Goal: Task Accomplishment & Management: Manage account settings

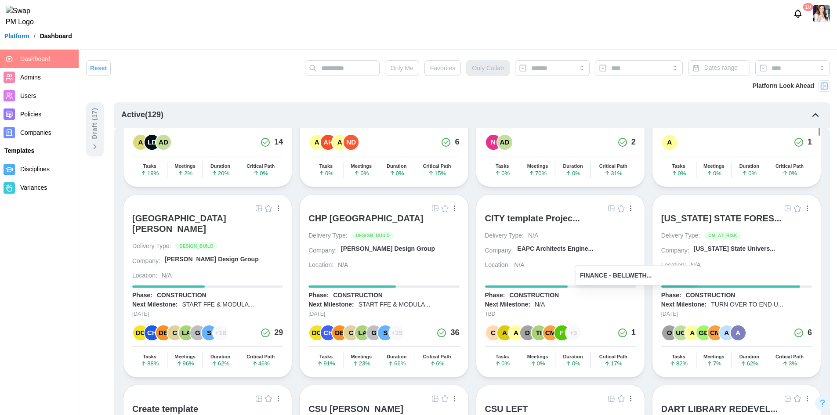
scroll to position [528, 0]
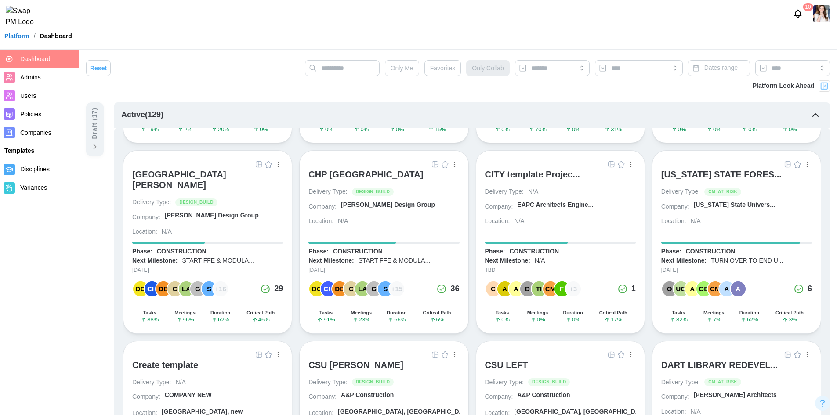
click at [499, 360] on div "CSU LEFT" at bounding box center [506, 365] width 43 height 11
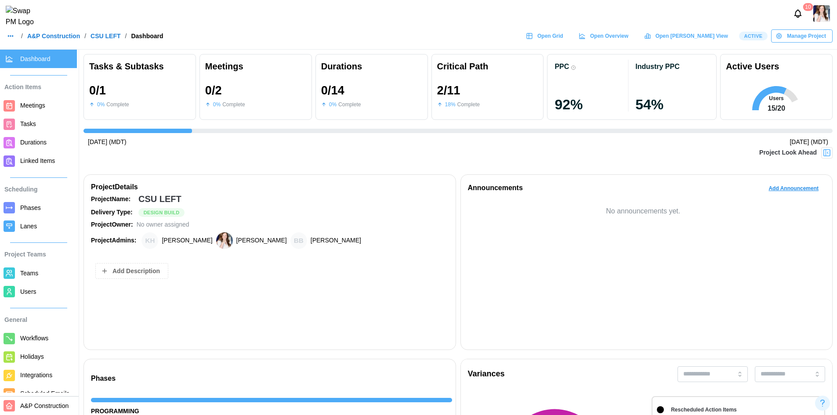
scroll to position [0, 2648]
click at [564, 40] on span "Open Grid" at bounding box center [551, 36] width 26 height 12
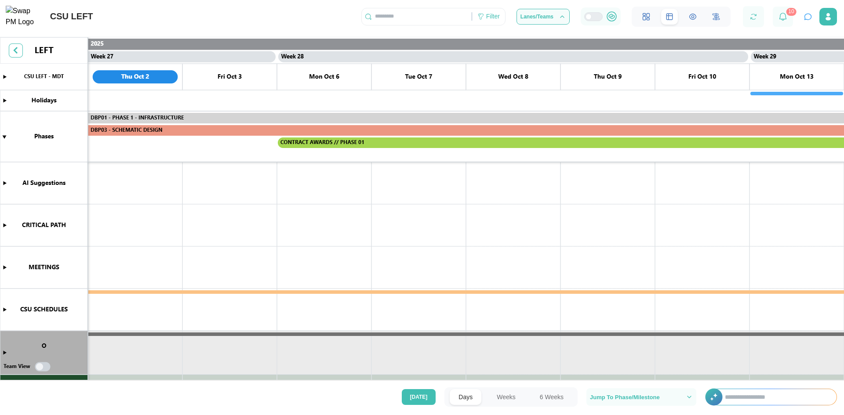
scroll to position [220, 0]
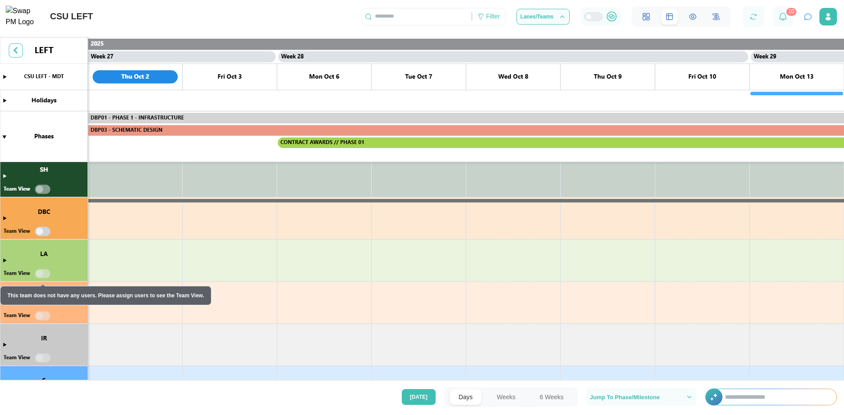
click at [4, 176] on canvas at bounding box center [422, 210] width 844 height 347
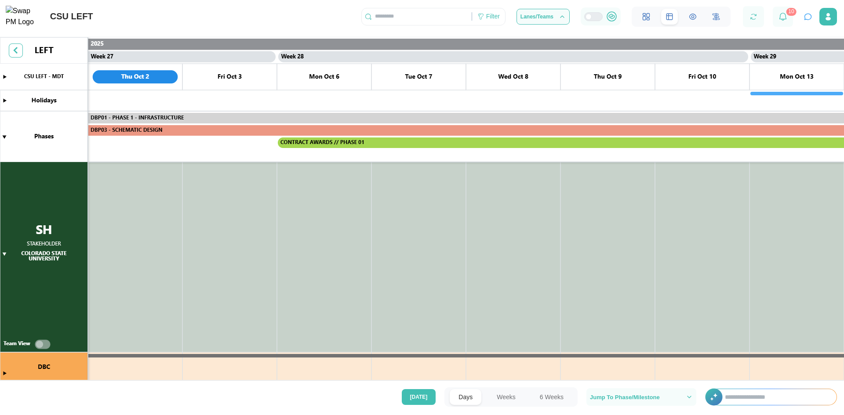
click at [502, 397] on button "Weeks" at bounding box center [506, 398] width 36 height 16
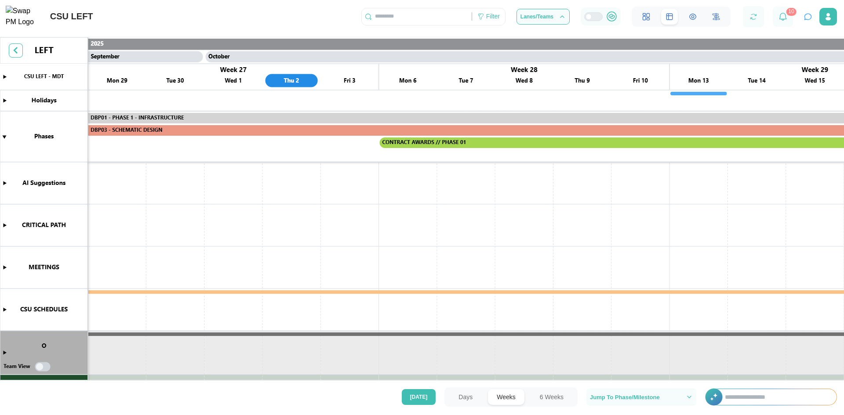
scroll to position [0, 7102]
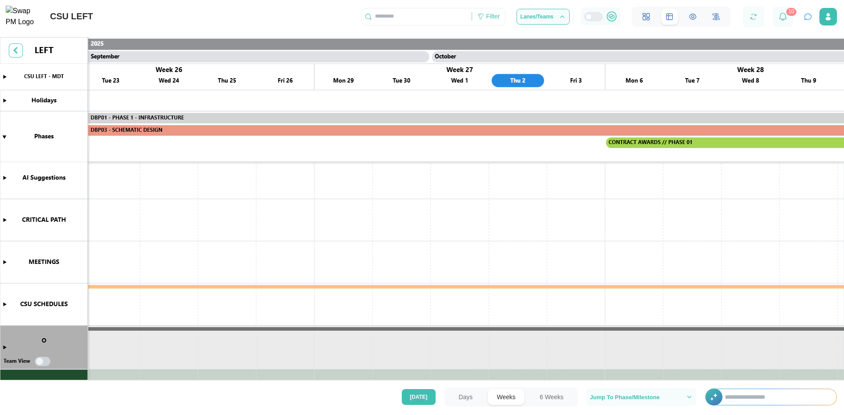
drag, startPoint x: 417, startPoint y: 221, endPoint x: 676, endPoint y: 222, distance: 258.9
click at [689, 224] on canvas at bounding box center [422, 210] width 844 height 347
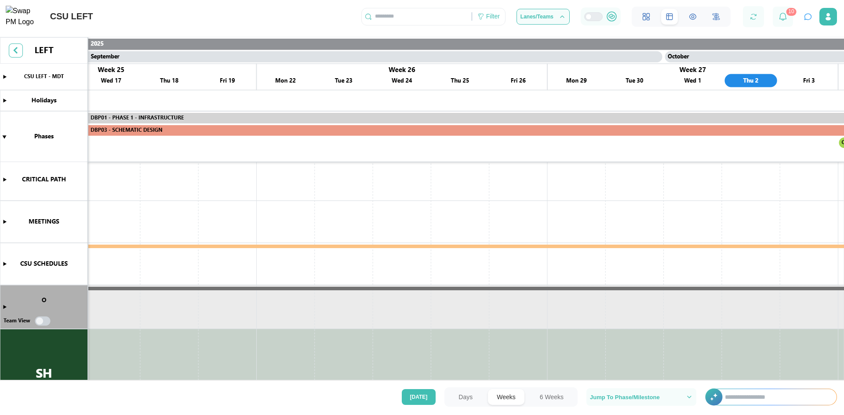
scroll to position [46, 0]
click at [552, 394] on button "6 Weeks" at bounding box center [551, 398] width 41 height 16
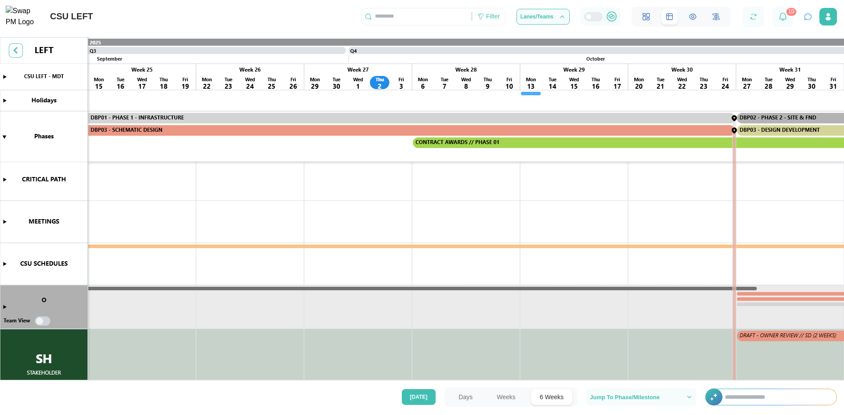
scroll to position [178, 0]
drag, startPoint x: 615, startPoint y: 274, endPoint x: 282, endPoint y: 268, distance: 333.3
click at [250, 260] on canvas at bounding box center [422, 210] width 844 height 347
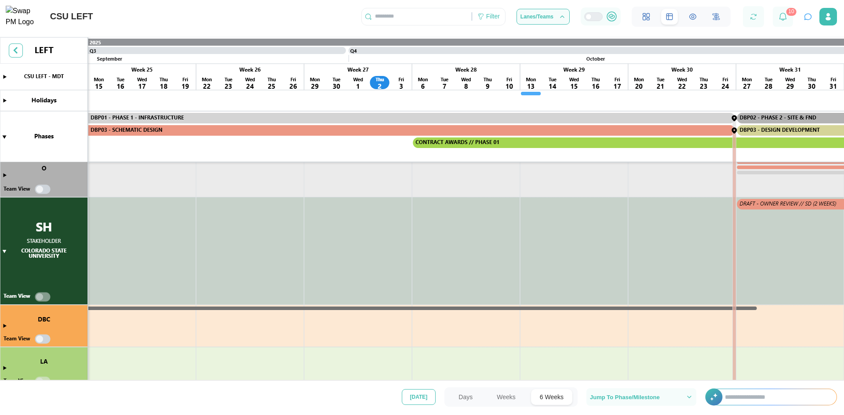
click at [420, 396] on span "Today" at bounding box center [419, 397] width 18 height 15
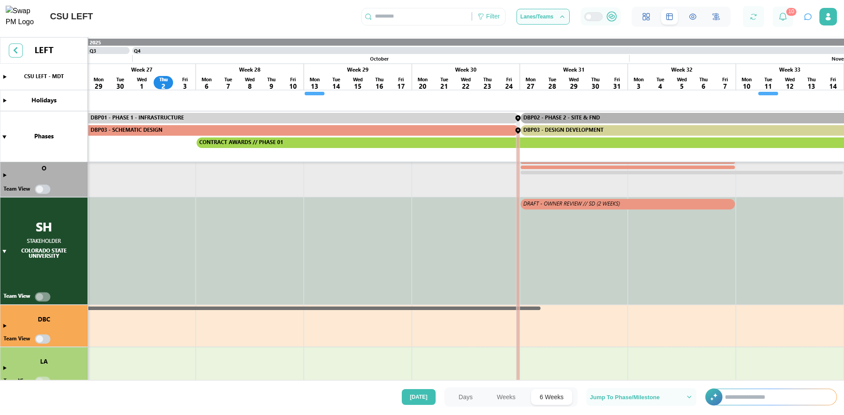
scroll to position [88, 0]
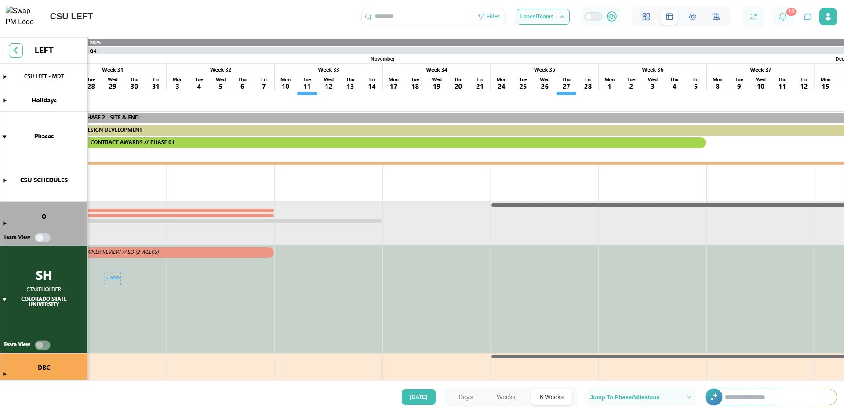
drag, startPoint x: 565, startPoint y: 241, endPoint x: 95, endPoint y: 346, distance: 481.0
click at [75, 340] on canvas at bounding box center [422, 210] width 844 height 347
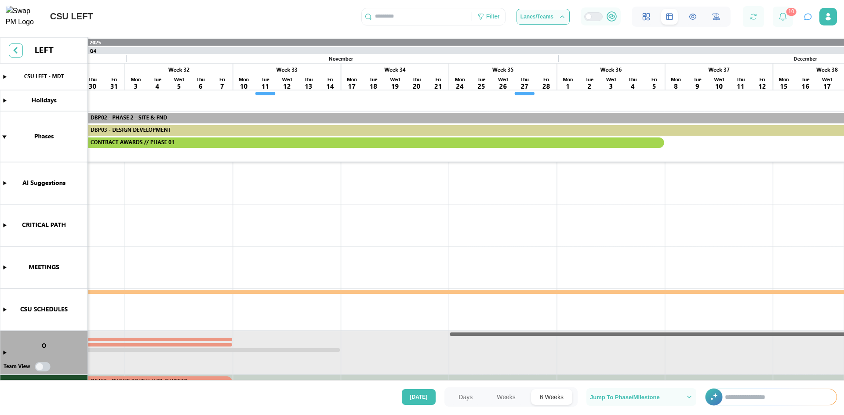
scroll to position [699, 0]
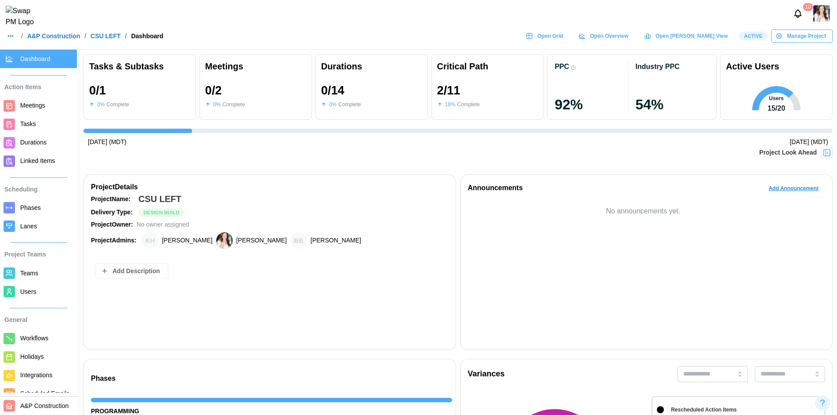
scroll to position [0, 2648]
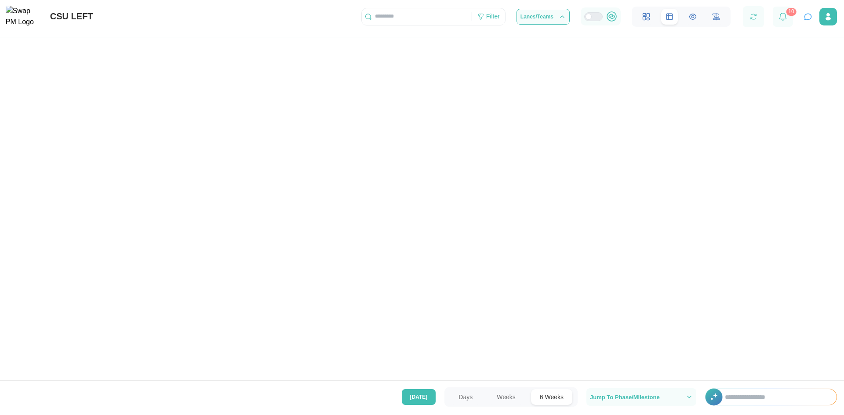
scroll to position [0, 3312]
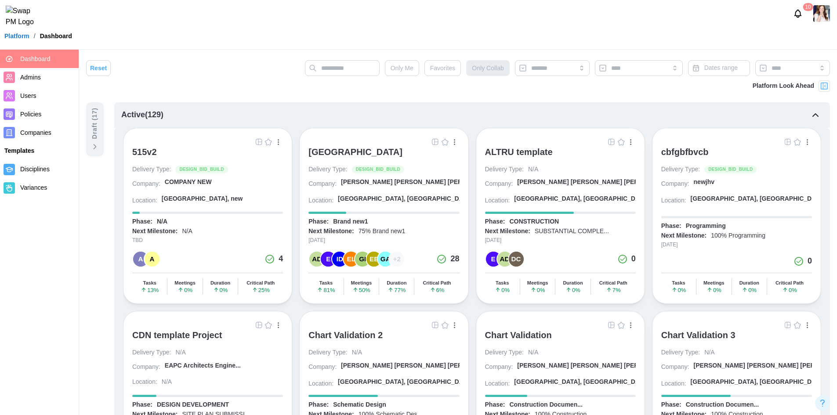
click at [360, 149] on div "[GEOGRAPHIC_DATA]" at bounding box center [356, 152] width 94 height 11
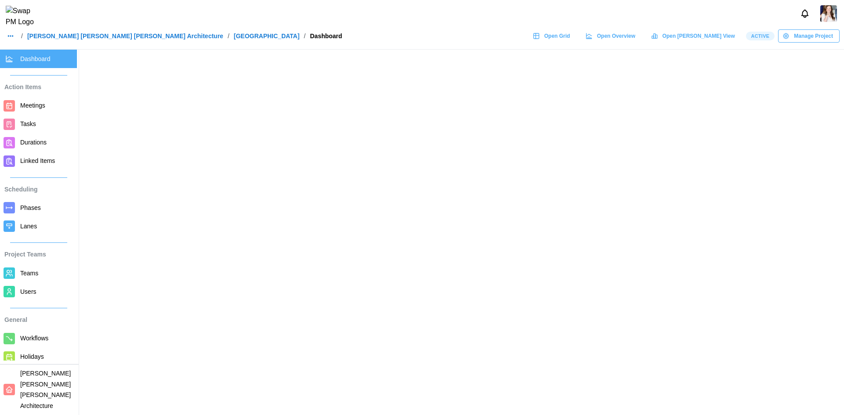
click at [570, 39] on span "Open Grid" at bounding box center [557, 36] width 26 height 12
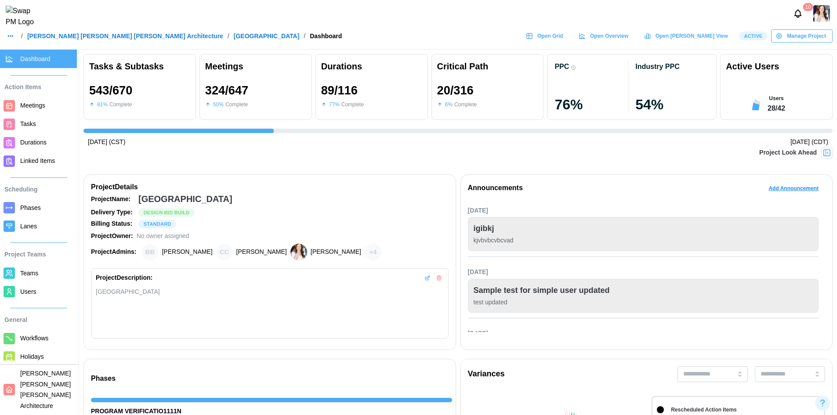
scroll to position [0, 8700]
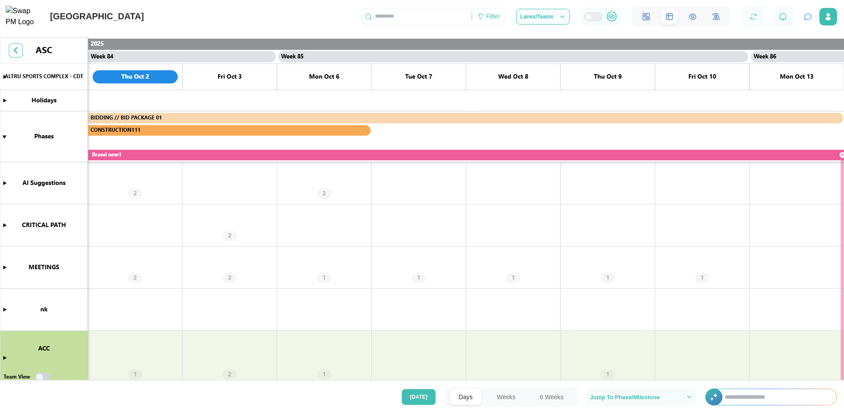
scroll to position [0, 39508]
click at [498, 395] on button "Weeks" at bounding box center [506, 398] width 36 height 16
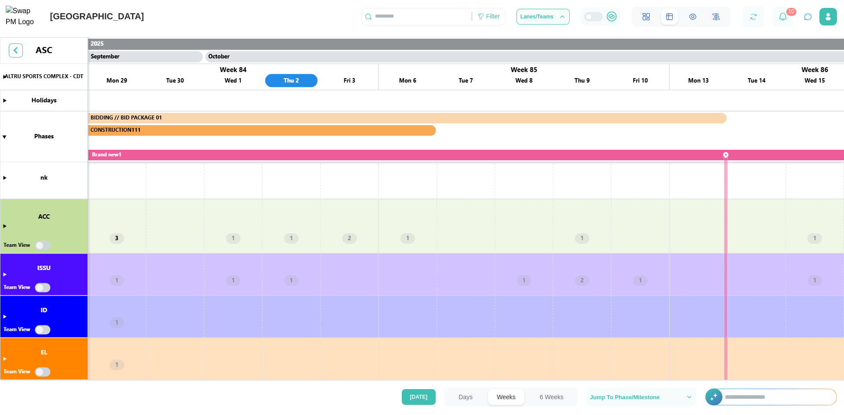
scroll to position [91, 0]
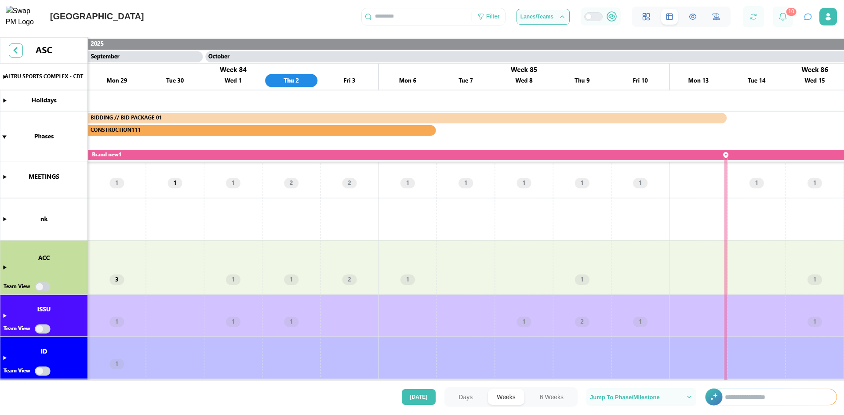
click at [4, 267] on canvas at bounding box center [422, 210] width 844 height 347
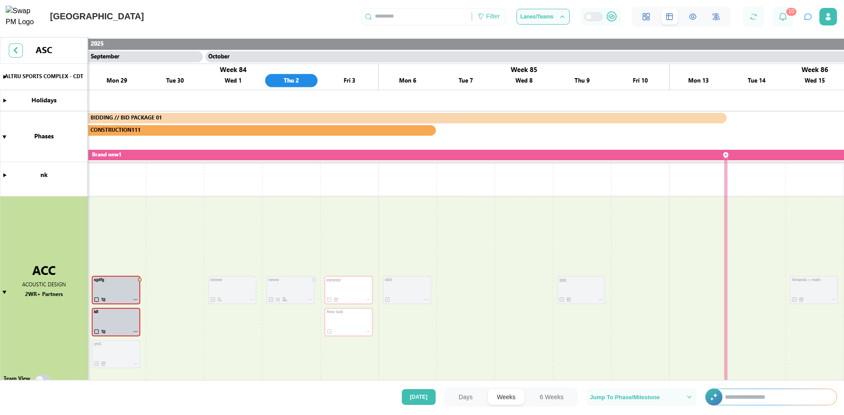
scroll to position [222, 0]
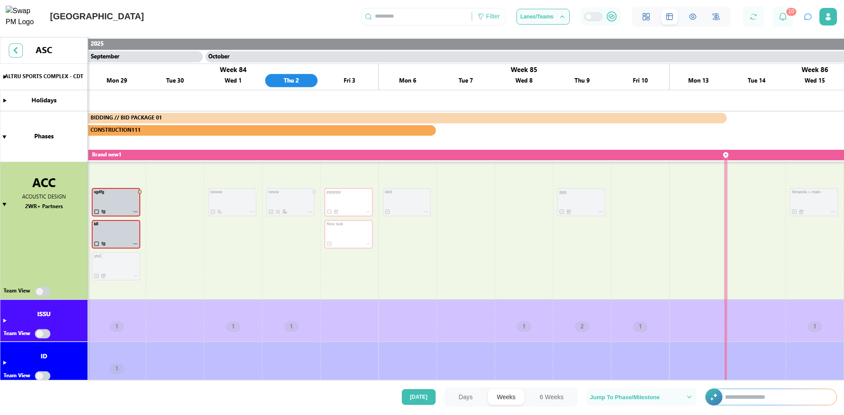
click at [42, 291] on canvas at bounding box center [422, 210] width 844 height 347
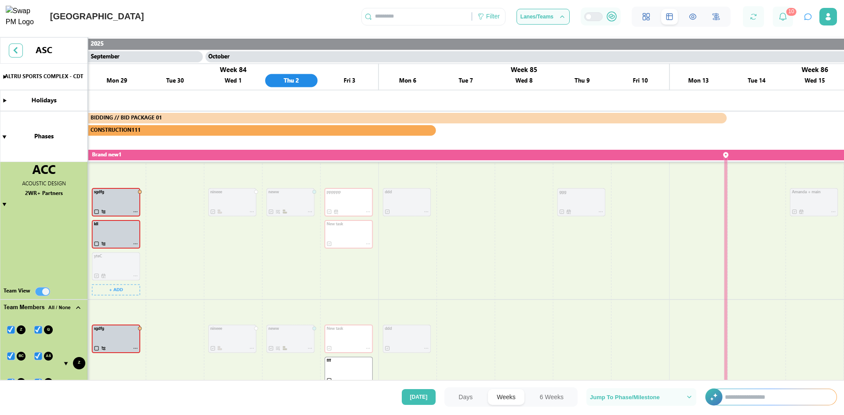
scroll to position [354, 0]
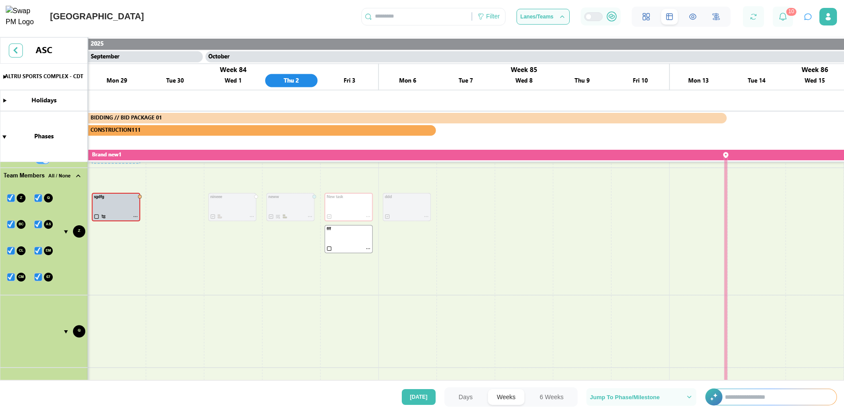
click at [12, 198] on canvas at bounding box center [422, 210] width 844 height 347
click at [37, 198] on canvas at bounding box center [422, 210] width 844 height 347
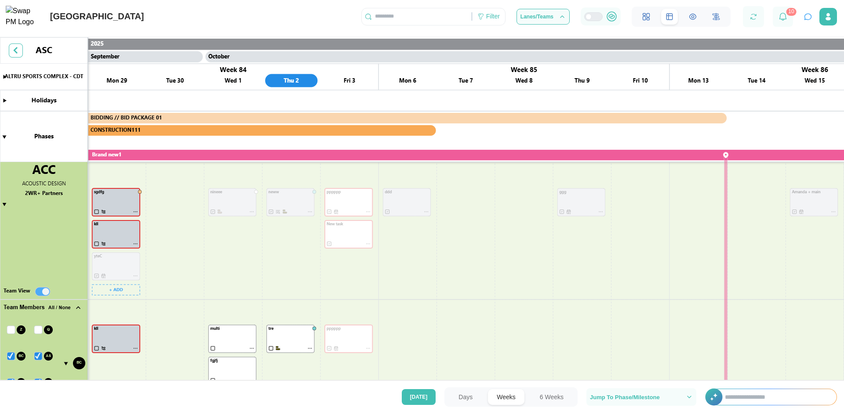
click at [11, 329] on canvas at bounding box center [422, 210] width 844 height 347
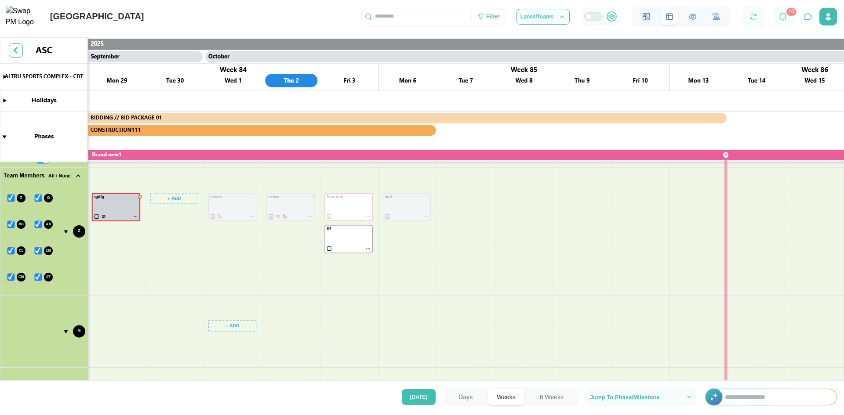
scroll to position [354, 0]
click at [345, 233] on canvas at bounding box center [422, 210] width 844 height 347
click at [357, 241] on canvas at bounding box center [422, 210] width 844 height 347
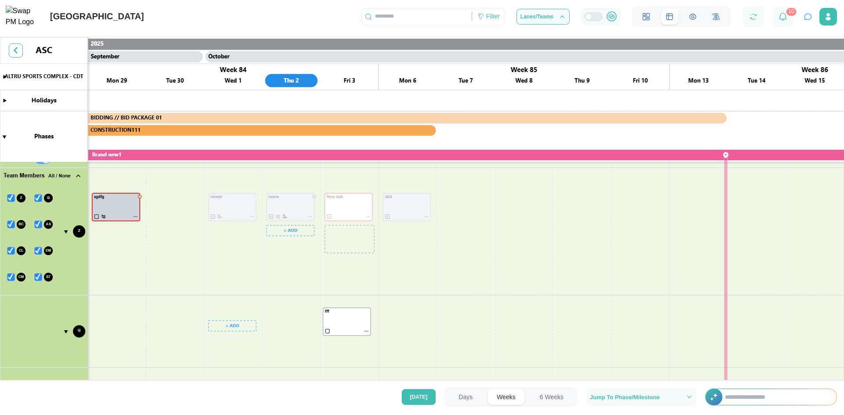
drag, startPoint x: 350, startPoint y: 237, endPoint x: 348, endPoint y: 320, distance: 82.7
click at [348, 320] on canvas at bounding box center [422, 210] width 844 height 347
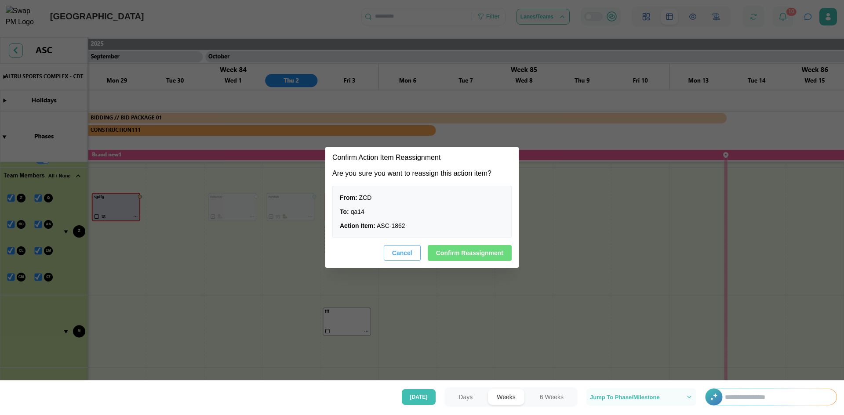
click at [477, 253] on span "Confirm Reassignment" at bounding box center [469, 253] width 67 height 15
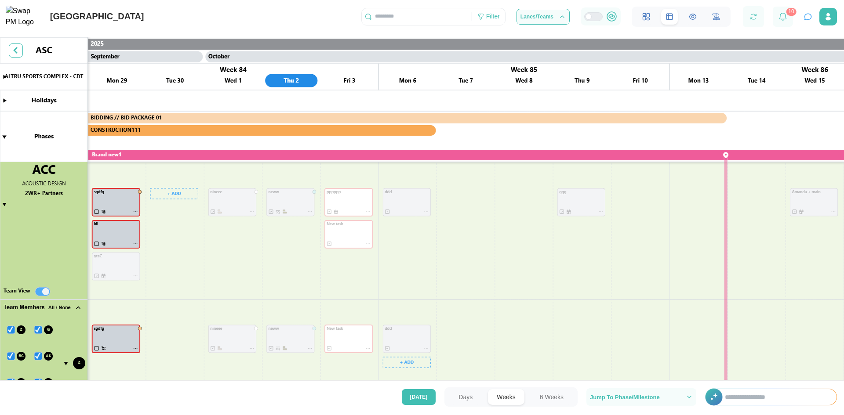
scroll to position [222, 0]
click at [4, 204] on canvas at bounding box center [422, 210] width 844 height 347
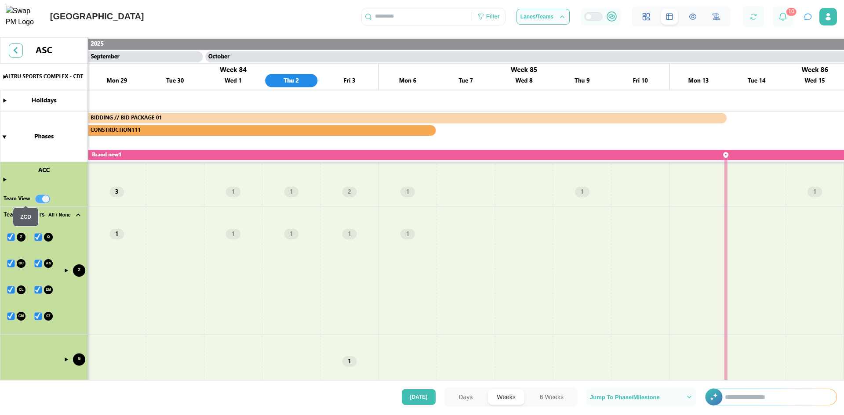
scroll to position [178, 0]
click at [754, 399] on input "text" at bounding box center [776, 398] width 120 height 16
click at [811, 19] on icon "button" at bounding box center [808, 17] width 7 height 6
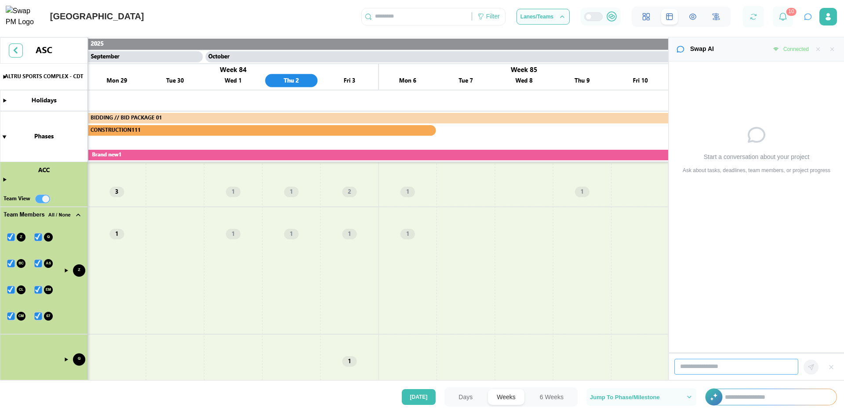
click at [720, 365] on input "search" at bounding box center [736, 367] width 124 height 16
type input "**********"
click at [809, 367] on icon "button" at bounding box center [811, 367] width 7 height 7
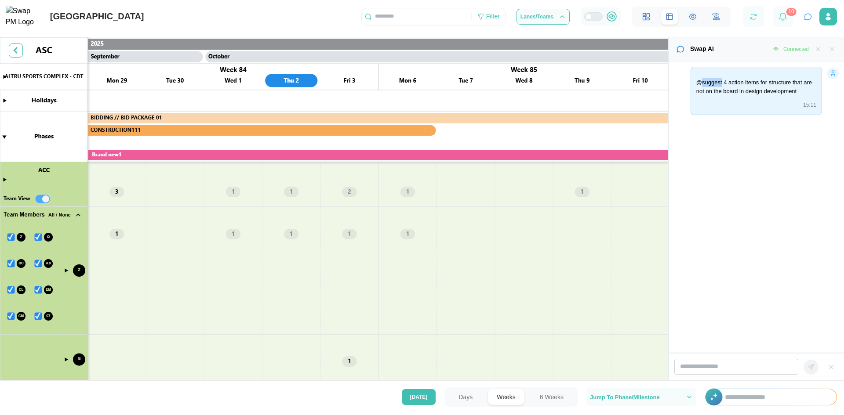
drag, startPoint x: 721, startPoint y: 81, endPoint x: 699, endPoint y: 82, distance: 22.0
click at [699, 82] on p "@suggest 4 action items for structure that are not on the board in design devel…" at bounding box center [756, 86] width 120 height 17
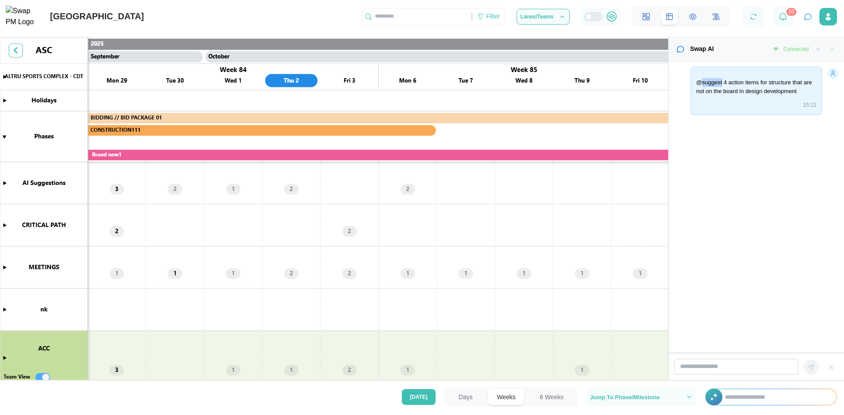
click at [4, 182] on canvas at bounding box center [334, 210] width 668 height 347
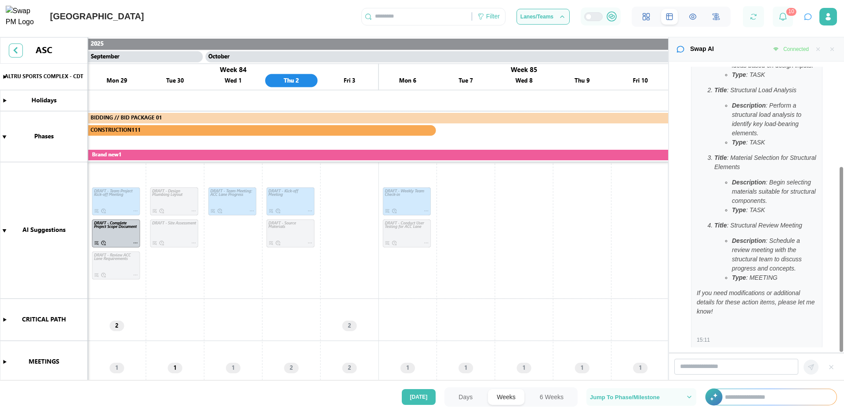
scroll to position [168, 0]
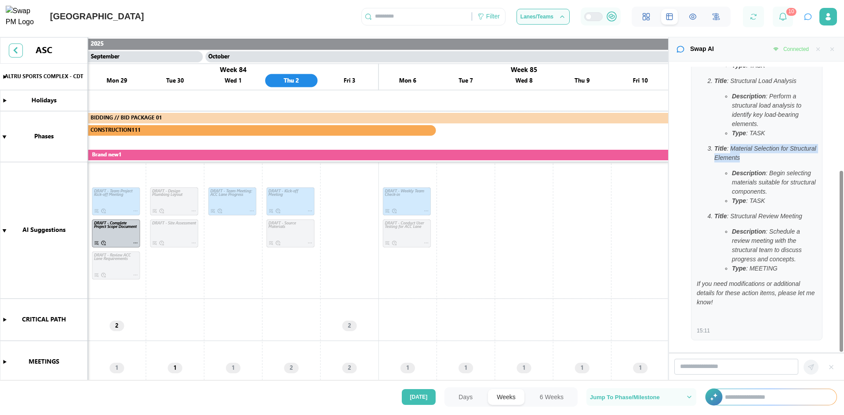
drag, startPoint x: 745, startPoint y: 160, endPoint x: 730, endPoint y: 148, distance: 19.4
click at [730, 148] on p "Title : Material Selection for Structural Elements" at bounding box center [765, 153] width 102 height 18
click at [721, 369] on input "search" at bounding box center [736, 367] width 124 height 16
type input "**********"
click at [812, 368] on icon "button" at bounding box center [811, 367] width 7 height 7
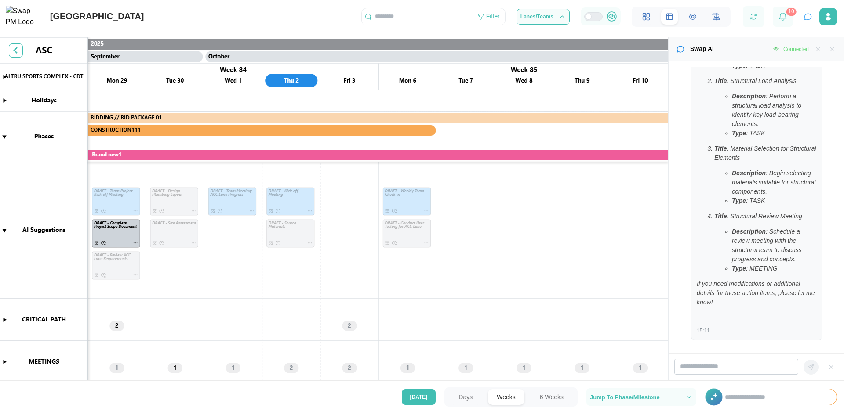
scroll to position [215, 0]
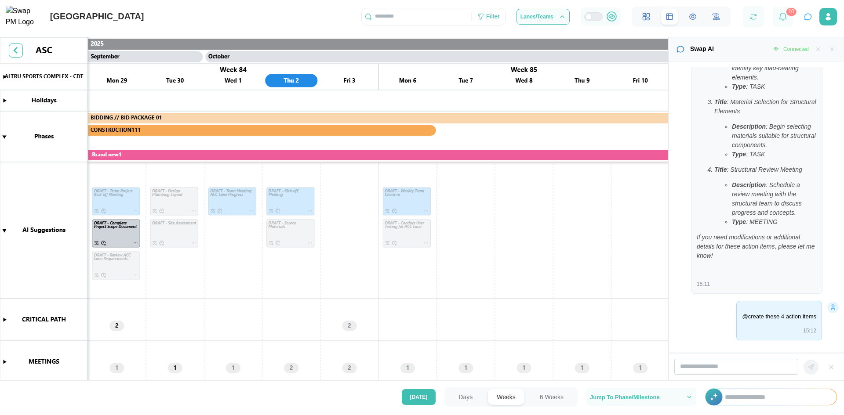
click at [282, 225] on canvas at bounding box center [334, 210] width 668 height 347
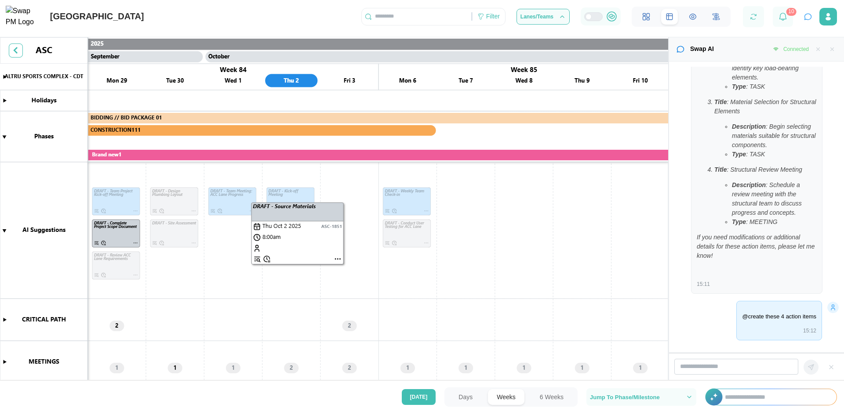
click at [304, 240] on canvas at bounding box center [334, 210] width 668 height 347
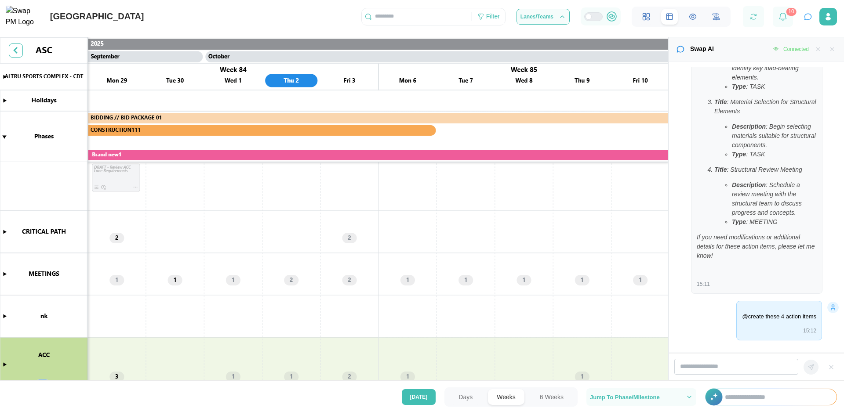
scroll to position [88, 0]
drag, startPoint x: 119, startPoint y: 175, endPoint x: 184, endPoint y: 358, distance: 194.9
click at [184, 358] on canvas at bounding box center [334, 210] width 668 height 347
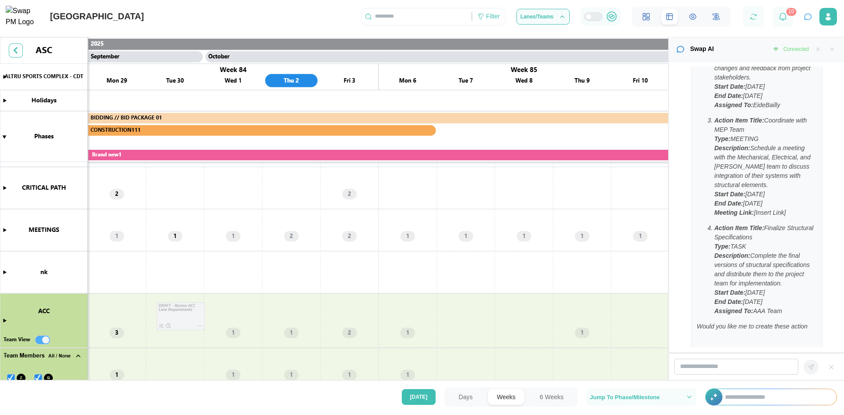
scroll to position [723, 0]
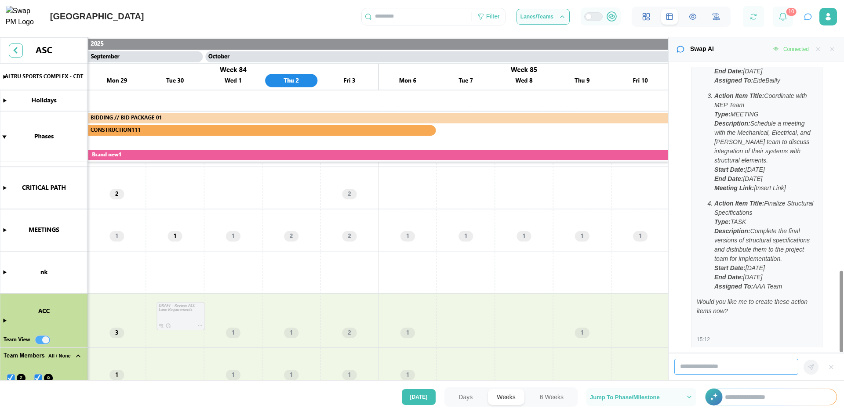
click at [705, 366] on input "search" at bounding box center [736, 367] width 124 height 16
type input "*"
type input "***"
click at [813, 371] on icon "button" at bounding box center [811, 367] width 7 height 7
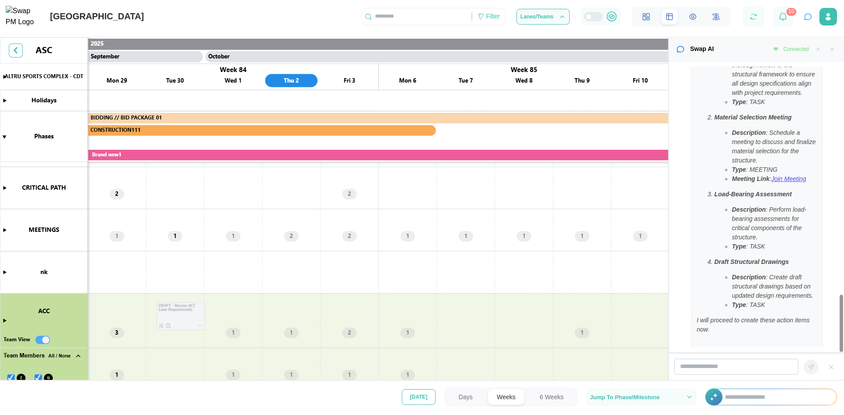
scroll to position [1146, 0]
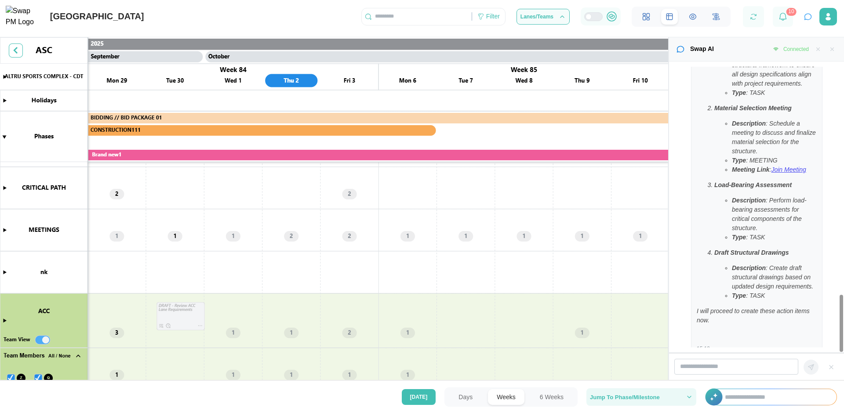
click at [604, 397] on span "Jump To Phase/Milestone" at bounding box center [625, 398] width 70 height 6
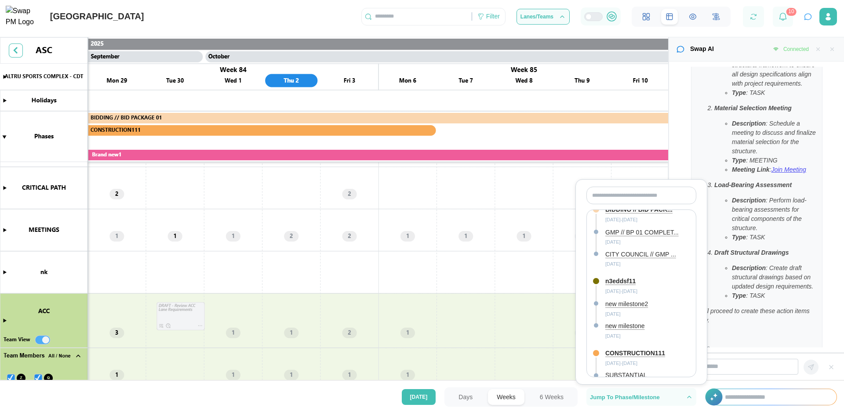
scroll to position [6, 0]
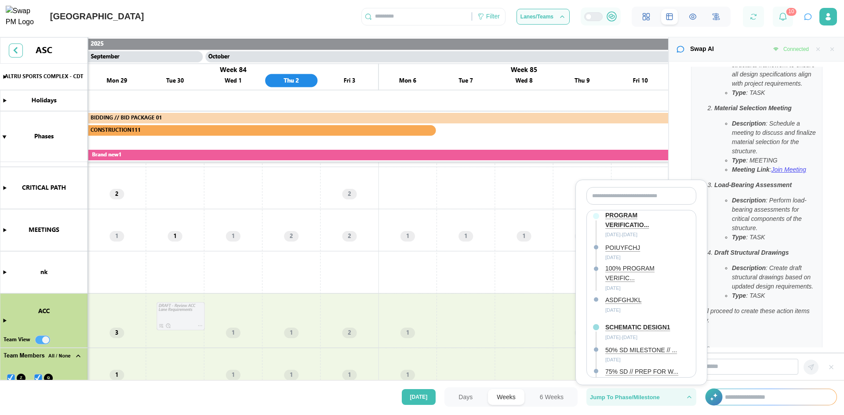
click at [638, 400] on span "Jump To Phase/Milestone" at bounding box center [625, 398] width 70 height 6
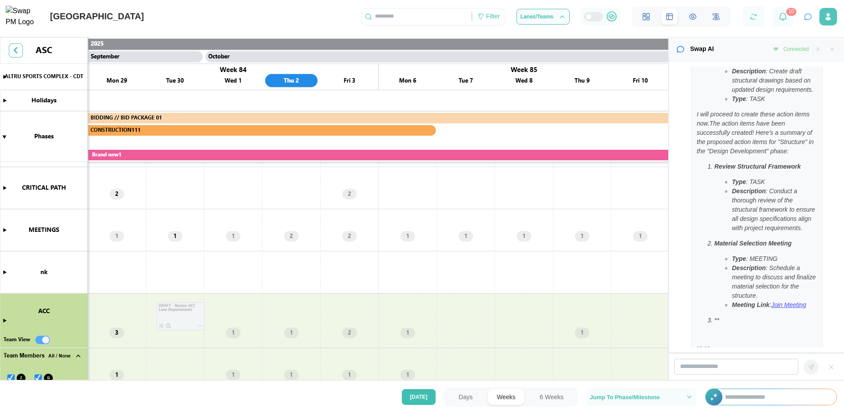
click at [825, 21] on icon "button" at bounding box center [828, 16] width 9 height 9
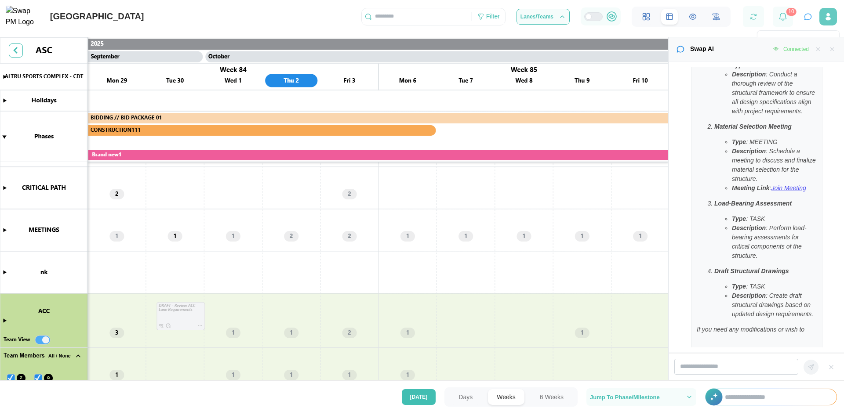
scroll to position [1469, 0]
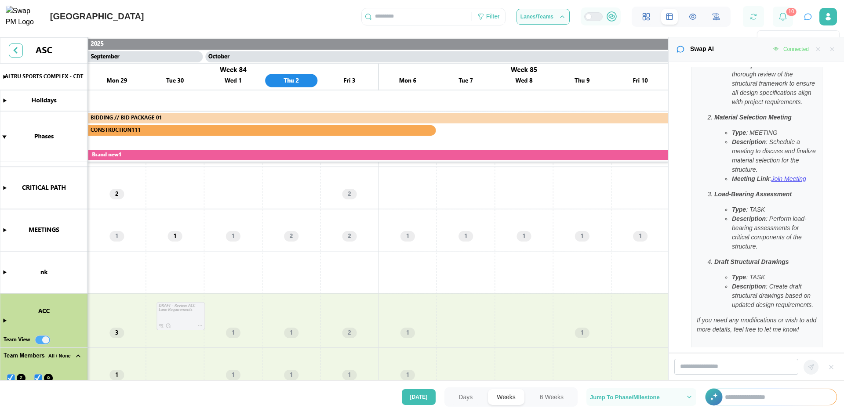
click at [390, 19] on input "text" at bounding box center [417, 16] width 110 height 13
click at [349, 194] on canvas at bounding box center [334, 210] width 668 height 347
click at [350, 195] on canvas at bounding box center [334, 210] width 668 height 347
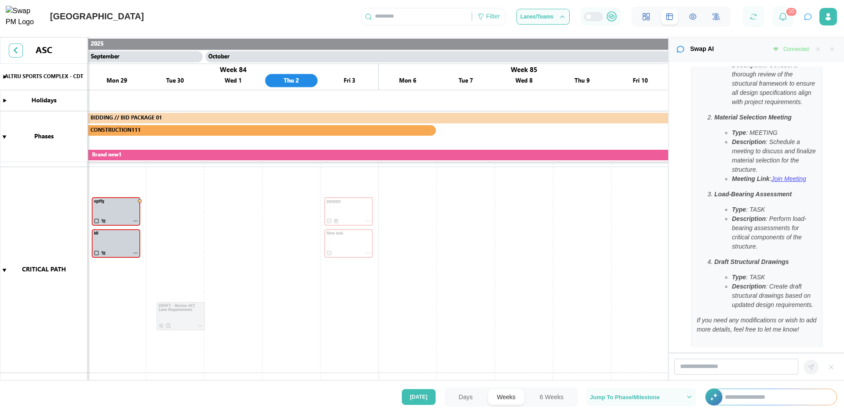
click at [403, 20] on input "text" at bounding box center [417, 16] width 110 height 13
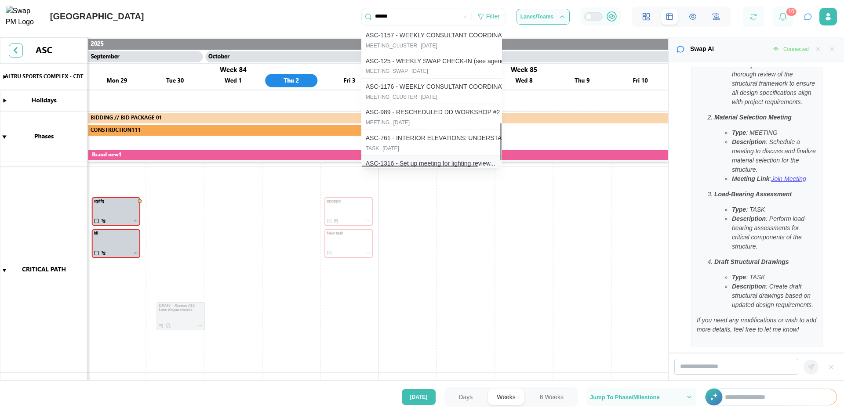
scroll to position [372, 0]
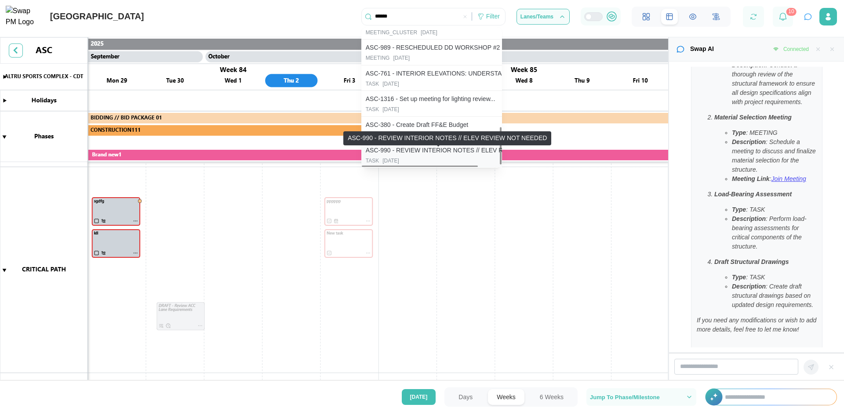
type input "******"
click at [420, 155] on div "ASC-990 - REVIEW INTERIOR NOTES // ELEV REVIE..." at bounding box center [444, 151] width 157 height 10
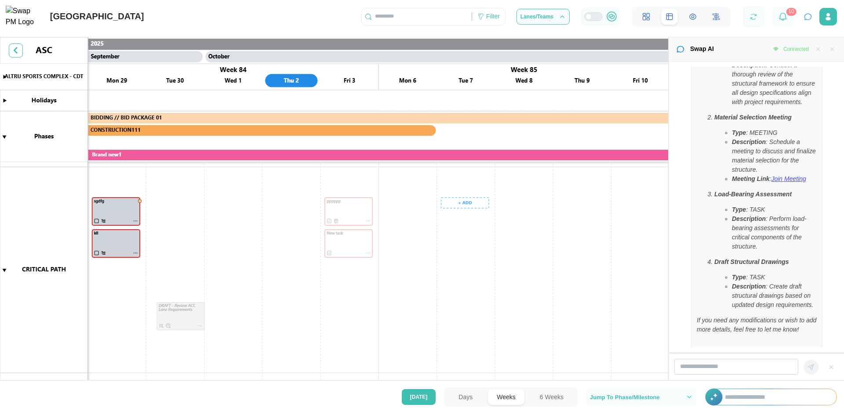
scroll to position [396, 0]
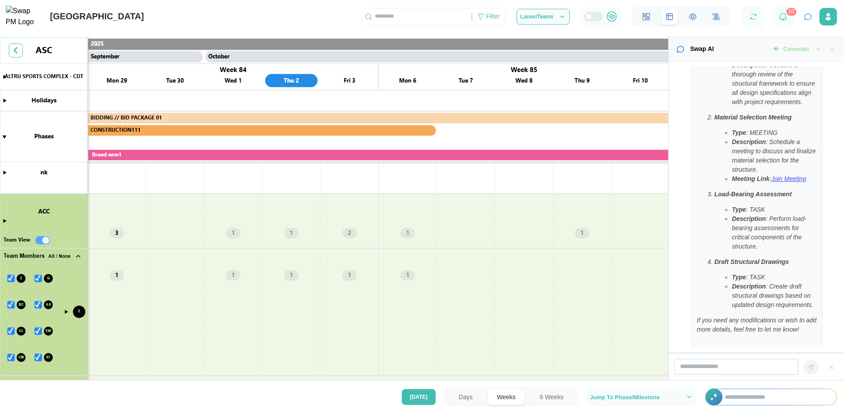
click at [401, 18] on input "text" at bounding box center [417, 16] width 110 height 13
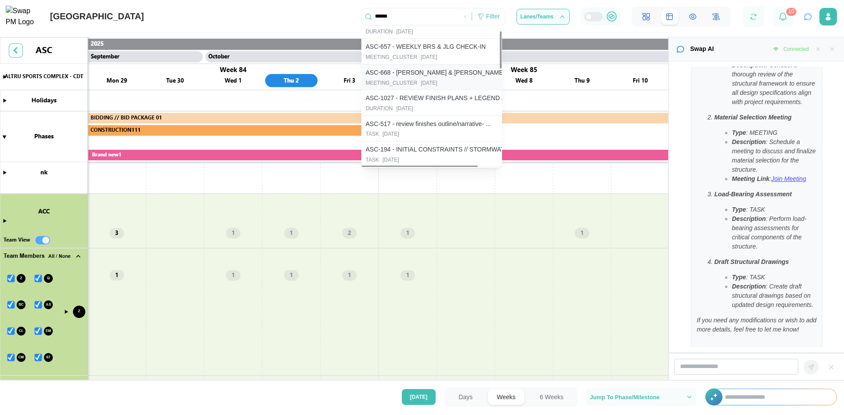
scroll to position [44, 0]
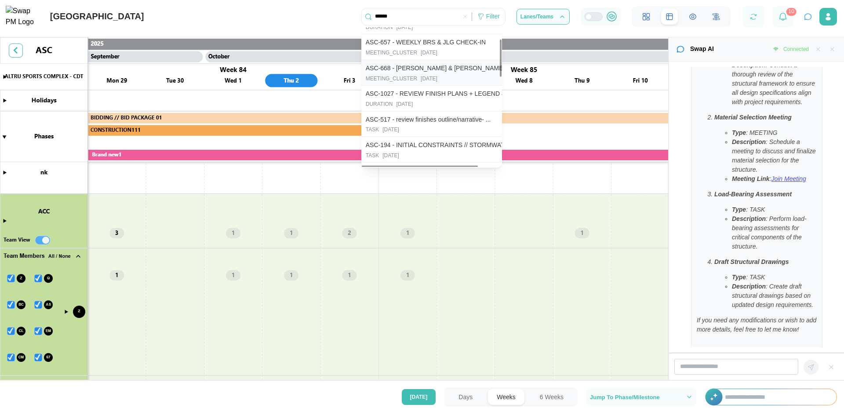
type input "******"
click at [428, 77] on div "2024-10-23" at bounding box center [429, 79] width 17 height 8
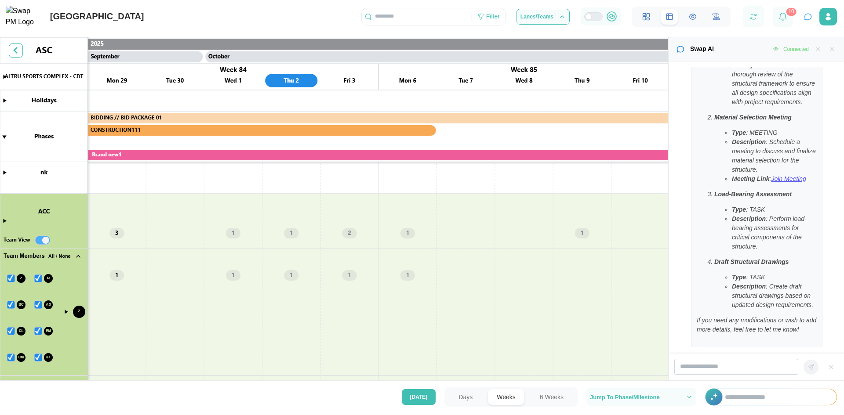
click at [830, 48] on icon "button" at bounding box center [832, 49] width 6 height 6
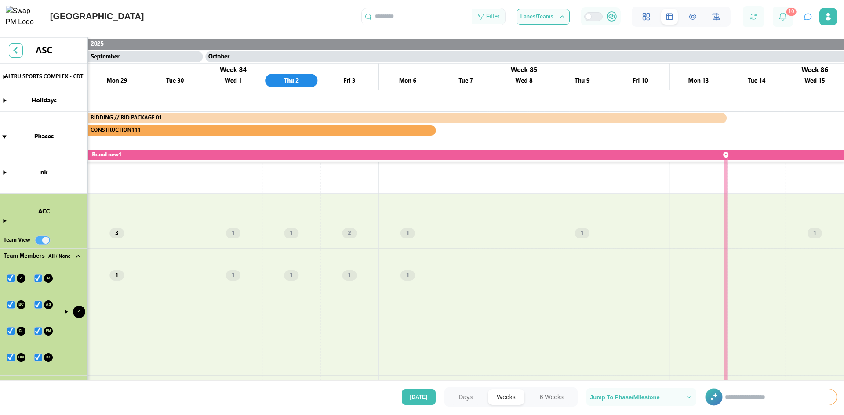
click at [498, 19] on div "Filter" at bounding box center [493, 17] width 14 height 10
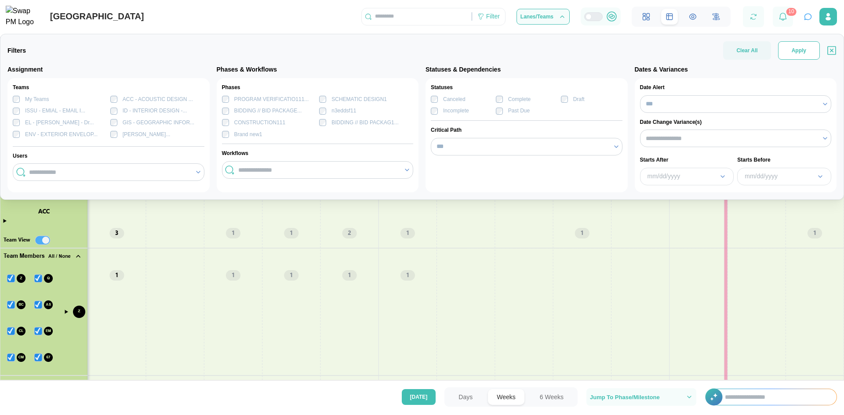
click at [792, 53] on button "Apply" at bounding box center [799, 50] width 42 height 18
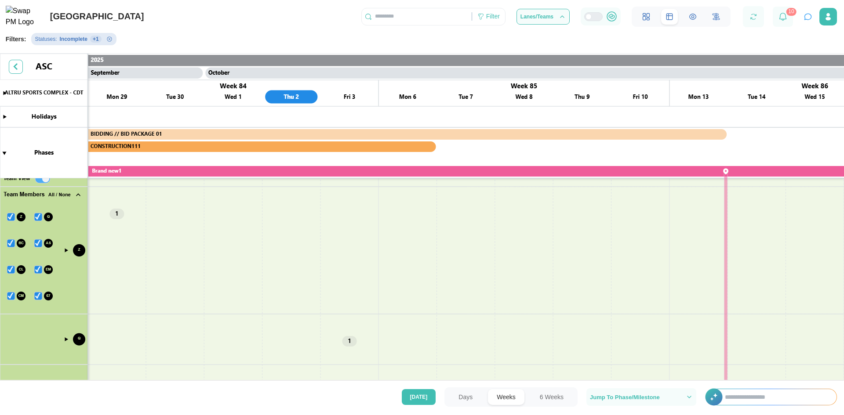
scroll to position [313, 0]
click at [107, 42] on icon "Remove Statuses filter" at bounding box center [109, 38] width 5 height 5
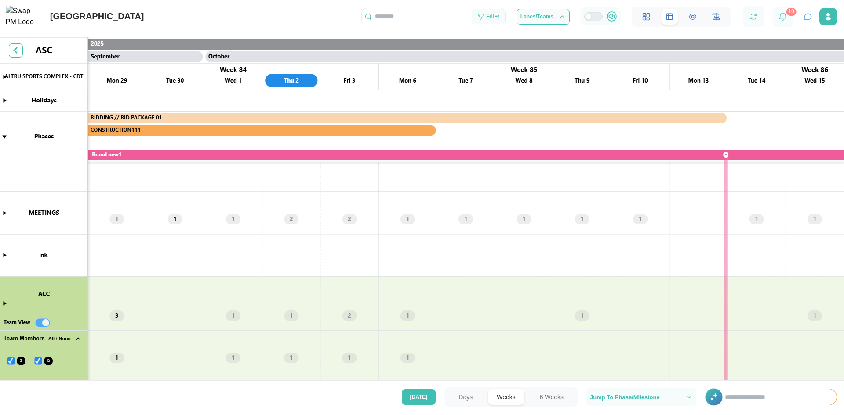
click at [495, 17] on div "Filter" at bounding box center [493, 17] width 14 height 10
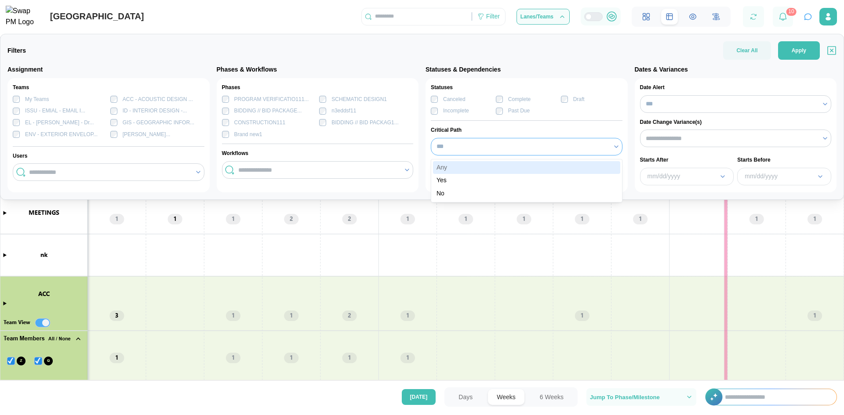
click at [456, 146] on input "***" at bounding box center [527, 147] width 192 height 18
type input "***"
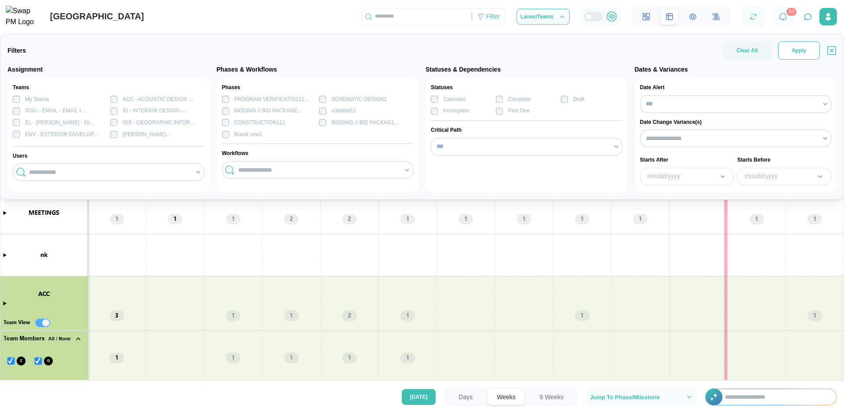
click at [785, 54] on button "Apply" at bounding box center [799, 50] width 42 height 18
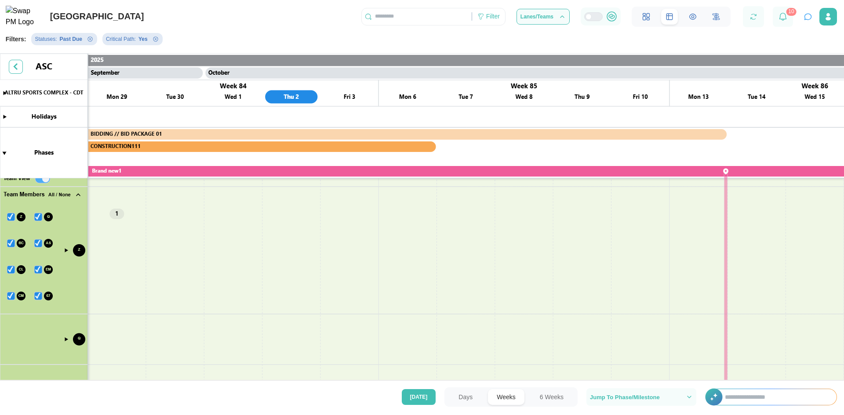
scroll to position [0, 0]
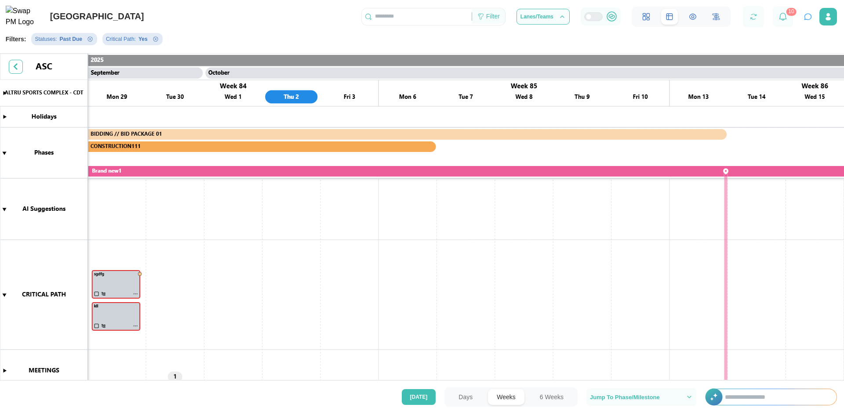
click at [489, 18] on div "Filter" at bounding box center [493, 17] width 14 height 10
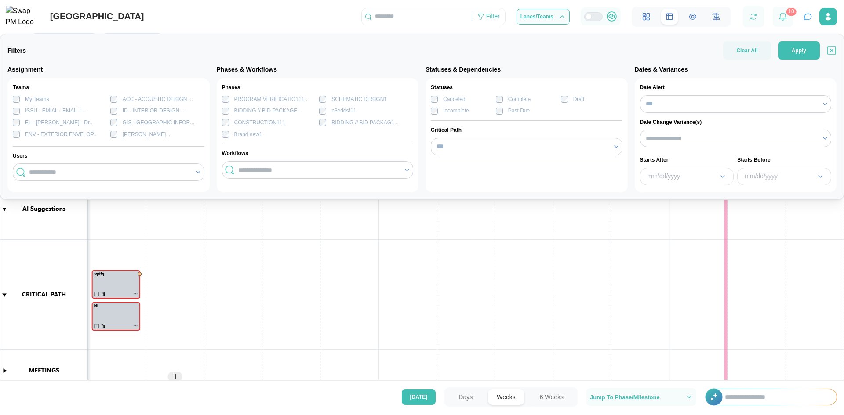
click at [592, 229] on canvas at bounding box center [422, 219] width 844 height 331
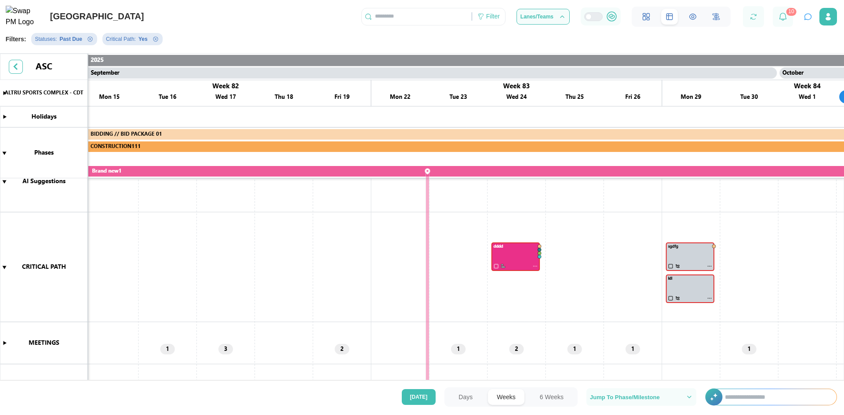
scroll to position [28, 0]
drag, startPoint x: 313, startPoint y: 219, endPoint x: 807, endPoint y: 204, distance: 494.8
click at [807, 204] on canvas at bounding box center [422, 219] width 844 height 331
click at [556, 397] on button "6 Weeks" at bounding box center [551, 398] width 41 height 16
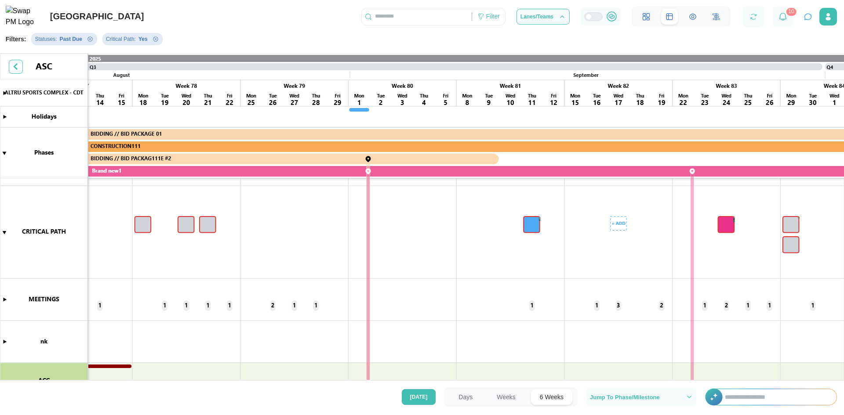
scroll to position [56, 0]
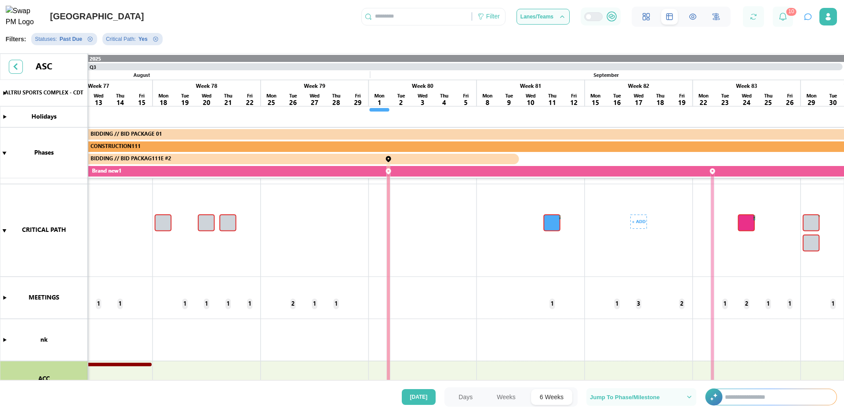
drag, startPoint x: 355, startPoint y: 208, endPoint x: 641, endPoint y: 196, distance: 285.6
click at [641, 196] on canvas at bounding box center [422, 219] width 844 height 331
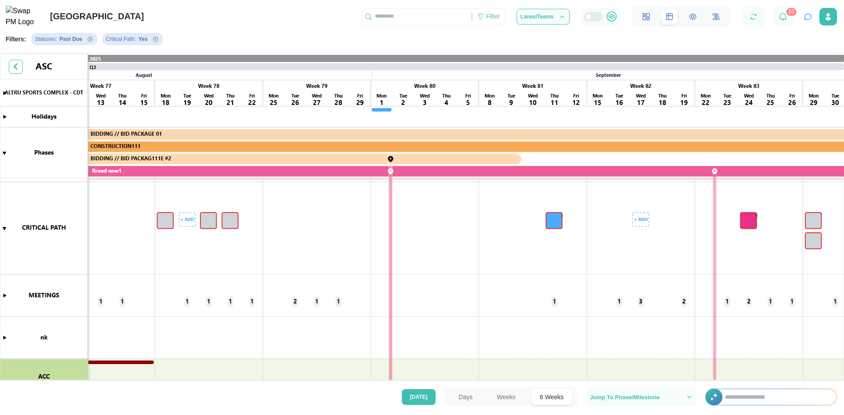
click at [169, 222] on canvas at bounding box center [422, 219] width 844 height 331
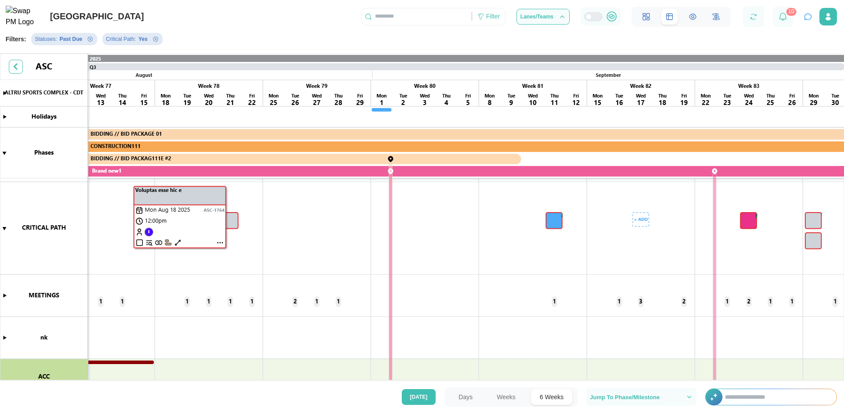
click at [169, 222] on canvas at bounding box center [422, 219] width 844 height 331
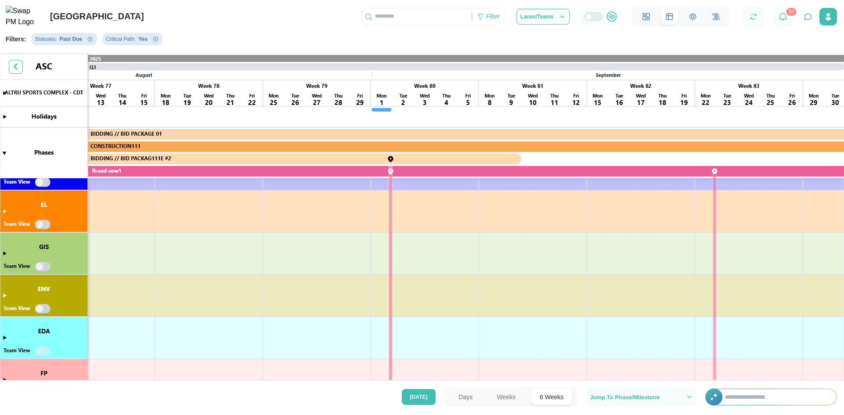
scroll to position [0, 0]
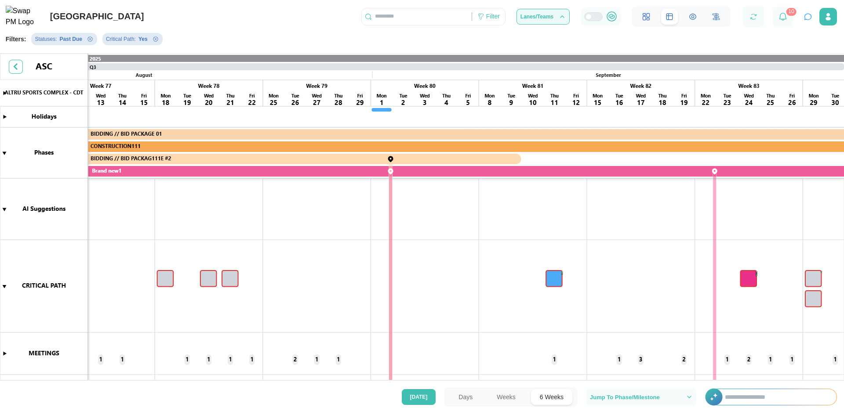
click at [536, 17] on span "Lanes/Teams" at bounding box center [537, 16] width 33 height 5
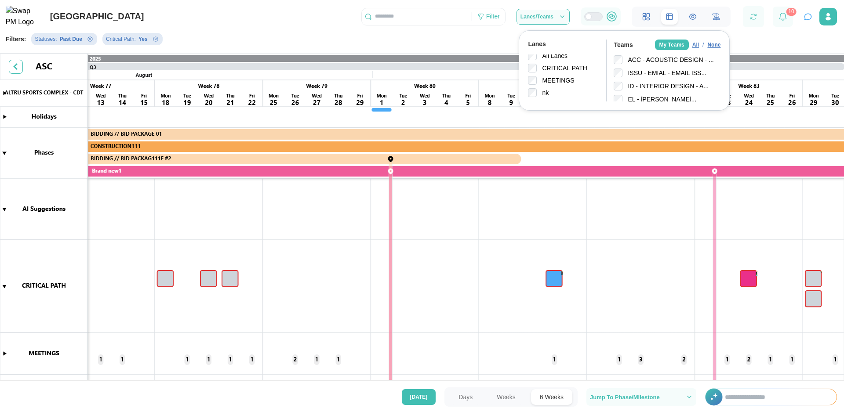
click at [673, 46] on div "My Teams" at bounding box center [672, 45] width 34 height 11
click at [559, 18] on icon "button" at bounding box center [562, 16] width 7 height 7
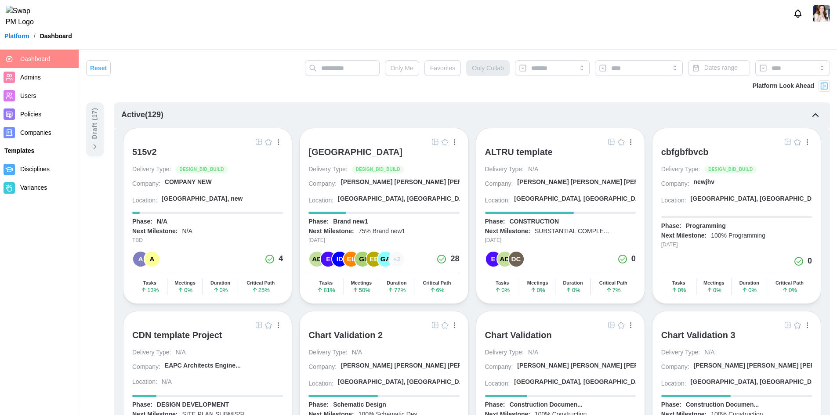
click at [571, 33] on header "Platform / Dashboard" at bounding box center [418, 25] width 837 height 50
click at [369, 152] on div "[GEOGRAPHIC_DATA]" at bounding box center [356, 152] width 94 height 11
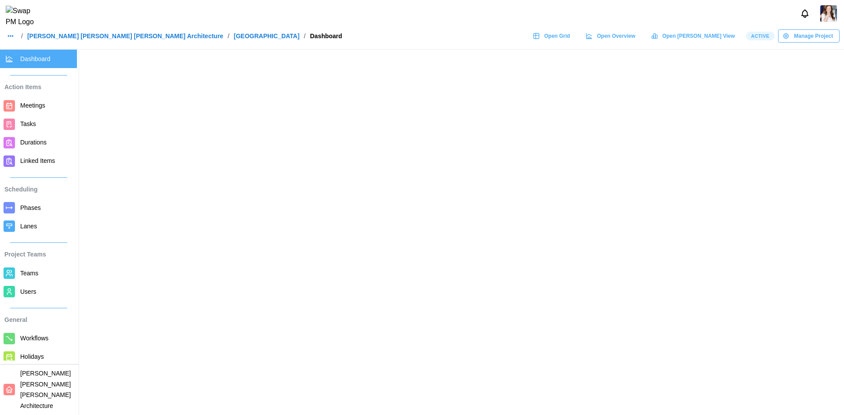
click at [570, 41] on span "Open Grid" at bounding box center [557, 36] width 26 height 12
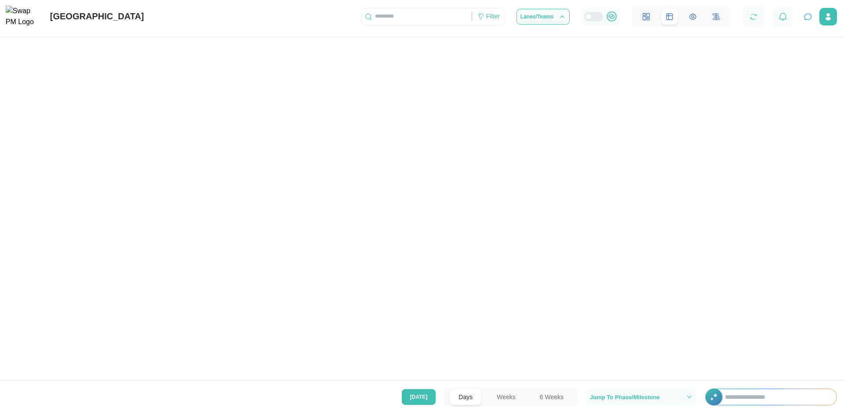
click at [808, 18] on icon "button" at bounding box center [808, 16] width 9 height 9
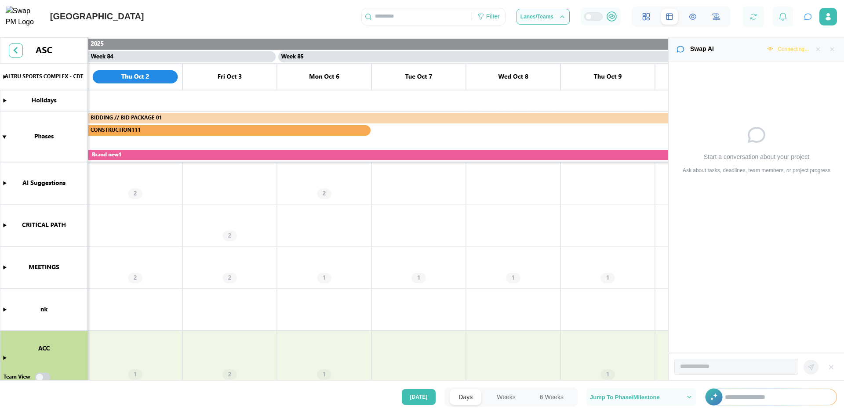
scroll to position [0, 39508]
drag, startPoint x: 807, startPoint y: 16, endPoint x: 713, endPoint y: 160, distance: 171.8
click at [807, 17] on icon "button" at bounding box center [808, 17] width 7 height 6
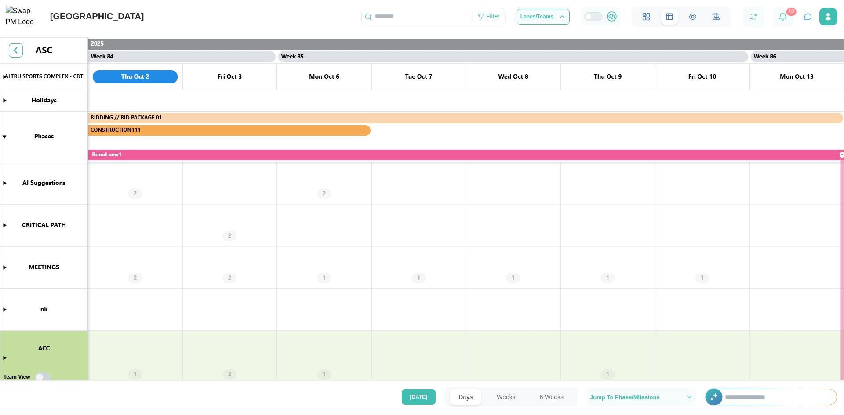
click at [807, 18] on icon "button" at bounding box center [808, 16] width 9 height 9
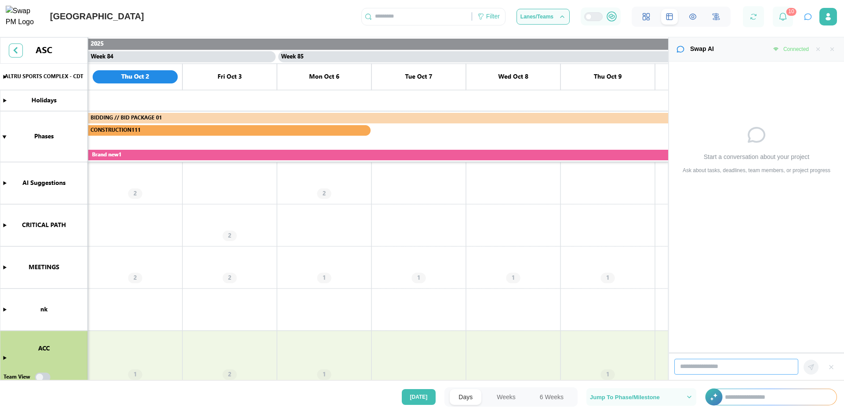
click at [737, 366] on input "search" at bounding box center [736, 367] width 124 height 16
type input "*"
type input "**********"
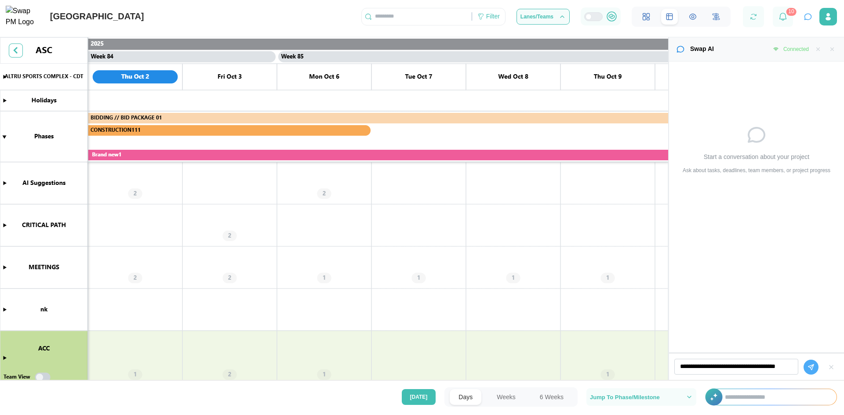
click at [810, 368] on icon "button" at bounding box center [811, 367] width 7 height 7
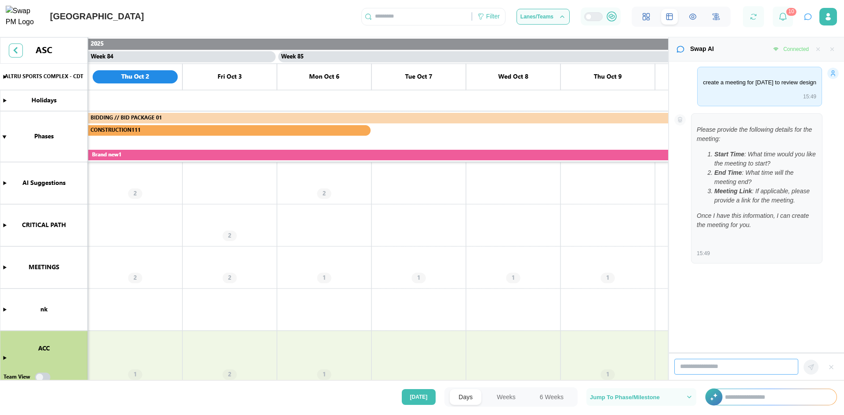
click at [706, 364] on input "search" at bounding box center [736, 367] width 124 height 16
type input "**********"
click at [810, 367] on icon "button" at bounding box center [811, 367] width 7 height 7
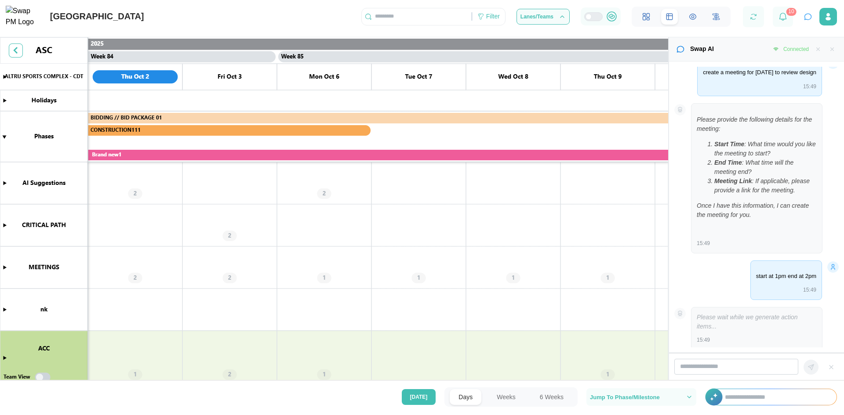
click at [5, 182] on canvas at bounding box center [334, 210] width 668 height 347
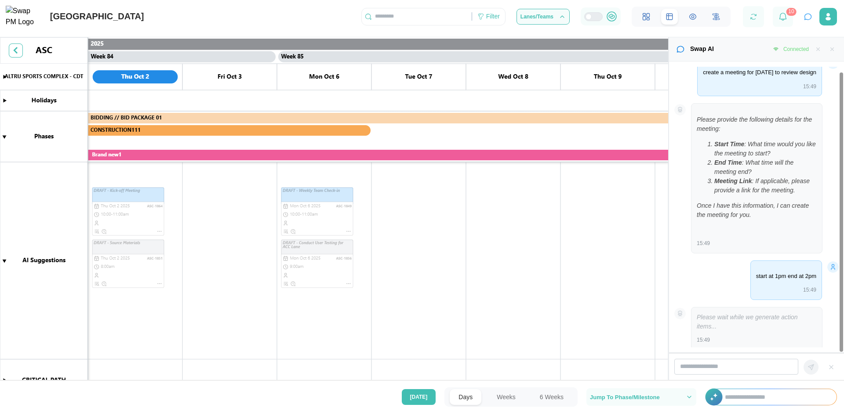
drag, startPoint x: 834, startPoint y: 49, endPoint x: 722, endPoint y: 68, distance: 113.3
click at [834, 50] on icon "button" at bounding box center [832, 49] width 6 height 6
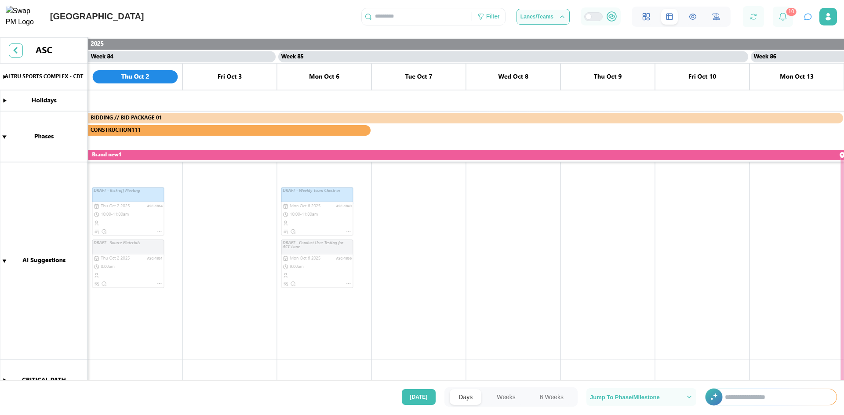
click at [297, 118] on canvas at bounding box center [422, 210] width 844 height 347
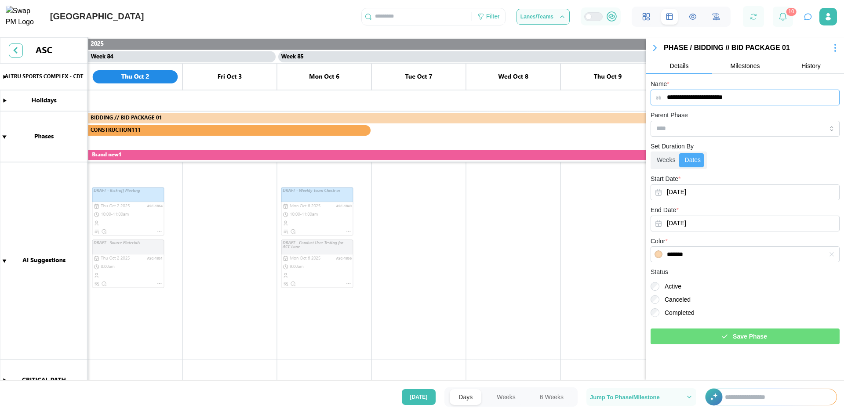
drag, startPoint x: 762, startPoint y: 97, endPoint x: 644, endPoint y: 95, distance: 118.3
click at [644, 95] on body "**********" at bounding box center [422, 207] width 844 height 415
click at [678, 129] on input "Parent Phase" at bounding box center [745, 129] width 189 height 16
click at [690, 127] on input "Parent Phase" at bounding box center [745, 129] width 189 height 16
click at [664, 158] on label "Weeks" at bounding box center [666, 160] width 28 height 14
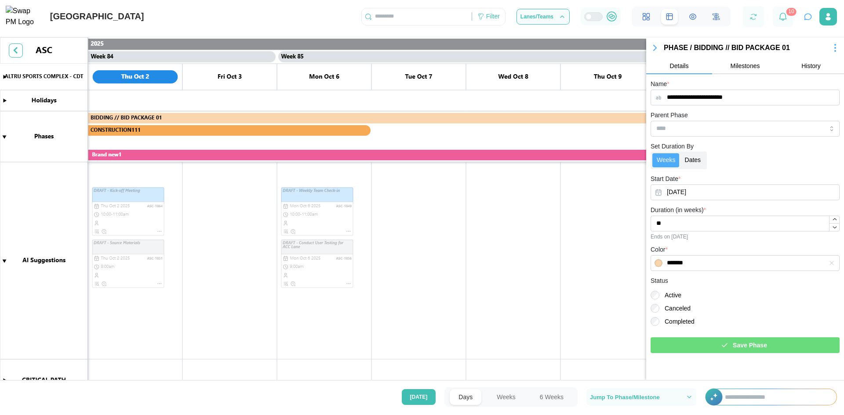
click at [690, 161] on label "Dates" at bounding box center [693, 160] width 25 height 14
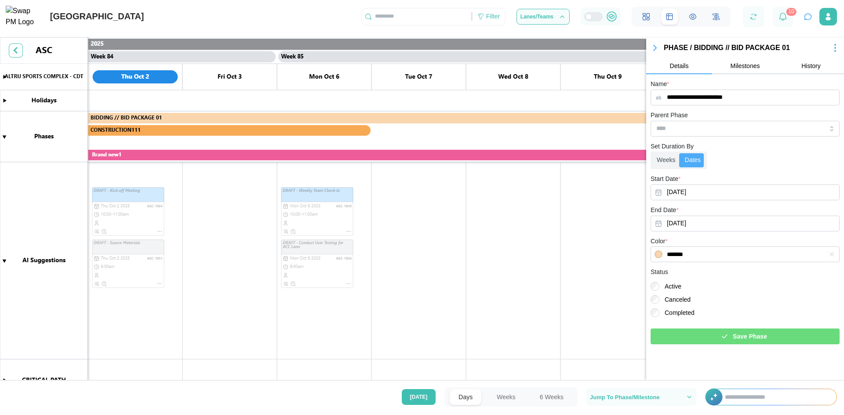
click at [744, 65] on span "Milestones" at bounding box center [745, 66] width 29 height 6
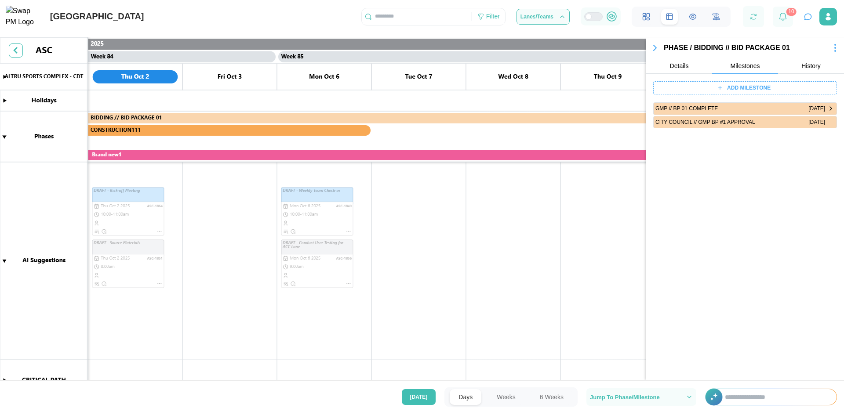
click at [755, 86] on span "ADD MILESTONE" at bounding box center [749, 88] width 44 height 12
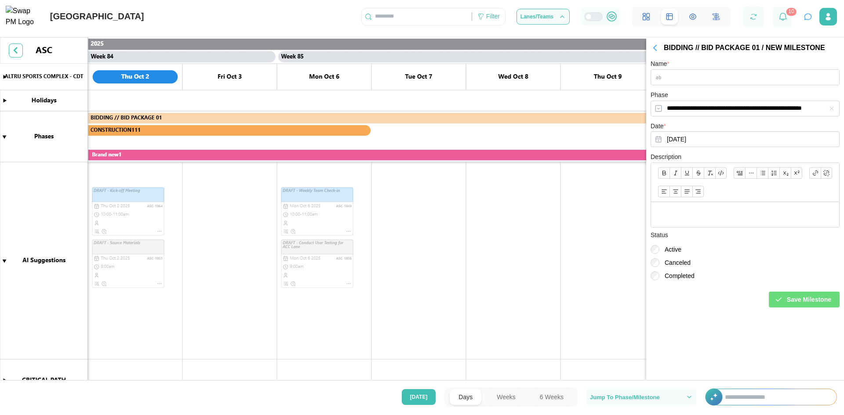
click at [678, 212] on p at bounding box center [745, 214] width 174 height 11
click at [654, 49] on icon "button" at bounding box center [655, 47] width 3 height 5
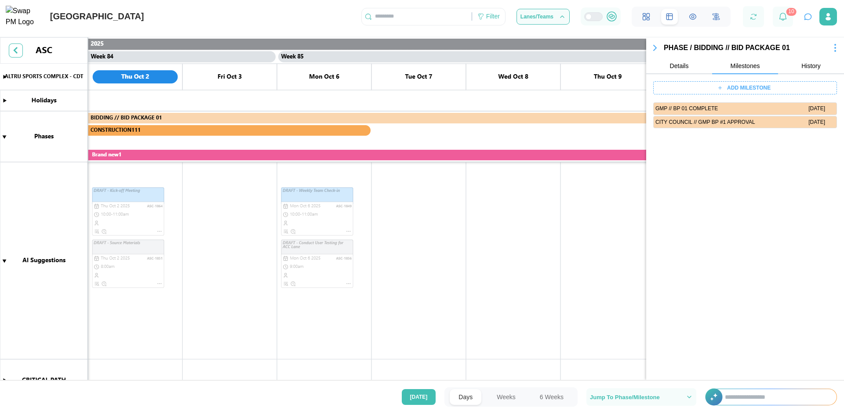
click at [823, 64] on button "History" at bounding box center [811, 66] width 66 height 16
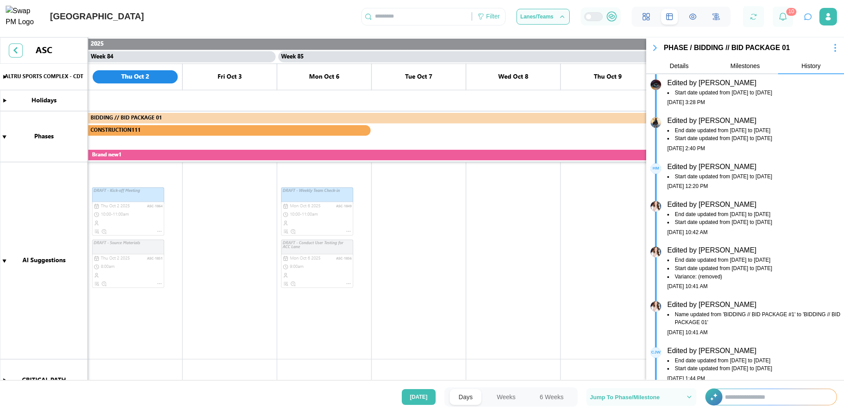
scroll to position [176, 0]
drag, startPoint x: 673, startPoint y: 214, endPoint x: 751, endPoint y: 212, distance: 77.8
click at [751, 212] on li "End date updated from [DATE] to [DATE]" at bounding box center [753, 214] width 172 height 8
drag, startPoint x: 789, startPoint y: 211, endPoint x: 765, endPoint y: 213, distance: 23.8
click at [765, 213] on span "End date updated from [DATE] to [DATE]" at bounding box center [723, 214] width 96 height 8
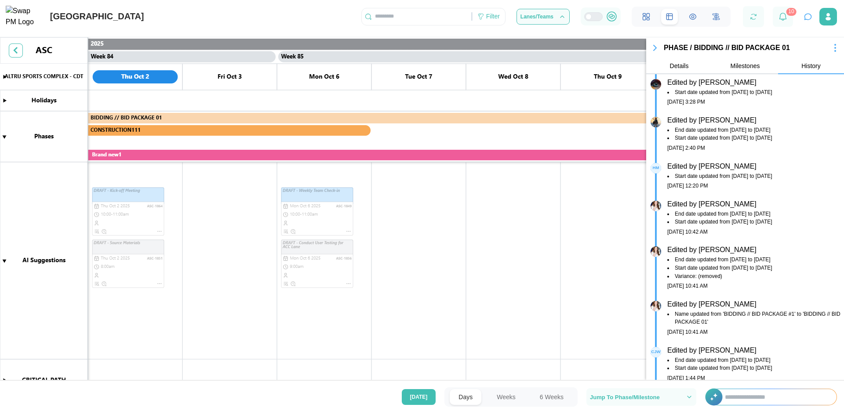
click at [811, 222] on li "Start date updated from [DATE] to [DATE]" at bounding box center [753, 222] width 172 height 8
drag, startPoint x: 655, startPoint y: 47, endPoint x: 627, endPoint y: 39, distance: 28.7
click at [627, 39] on body "ALTRU SPORTS COMPLEX Filter Lanes/Teams 10 Swap AI Connected create a meeting f…" at bounding box center [422, 207] width 844 height 415
click at [748, 70] on button "Milestones" at bounding box center [745, 66] width 66 height 16
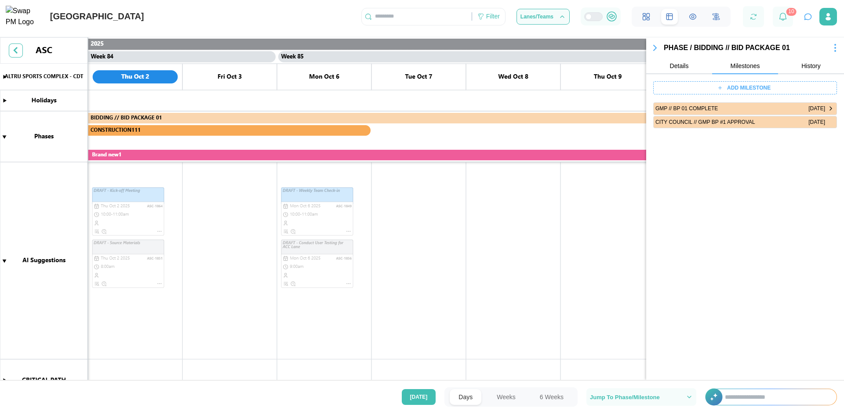
click at [681, 63] on span "Details" at bounding box center [679, 66] width 19 height 6
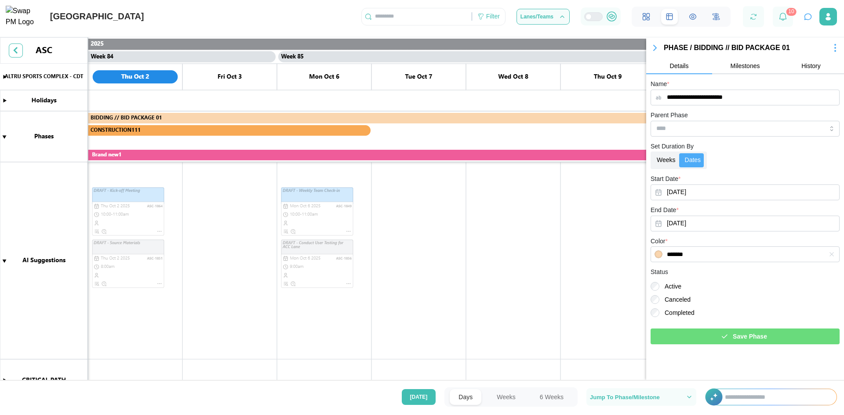
click at [667, 158] on label "Weeks" at bounding box center [666, 160] width 28 height 14
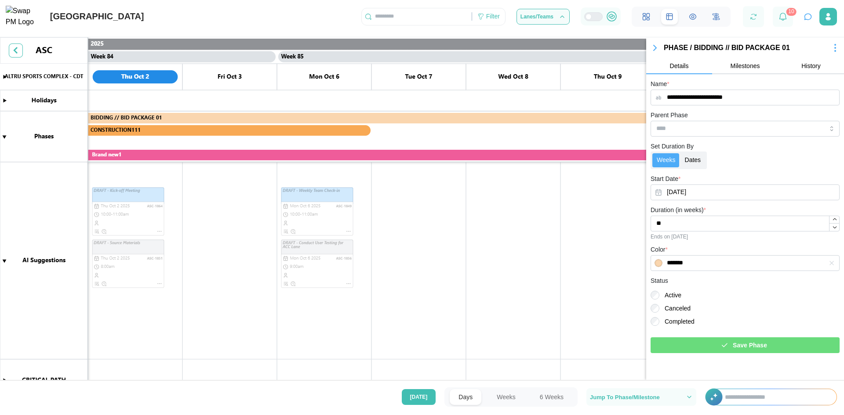
click at [699, 160] on label "Dates" at bounding box center [693, 160] width 25 height 14
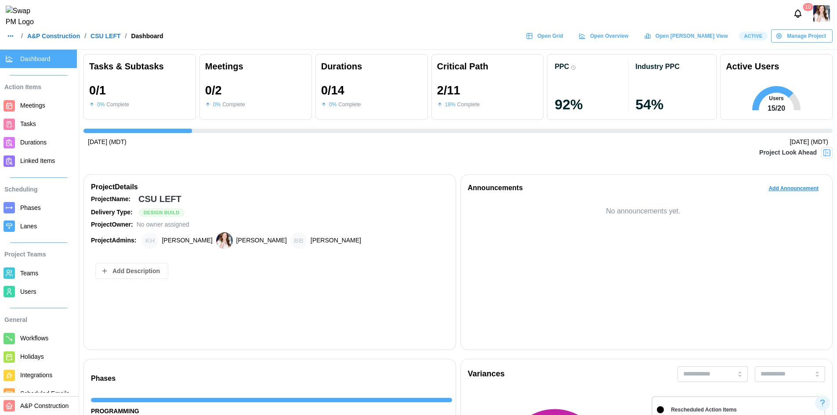
scroll to position [0, 2648]
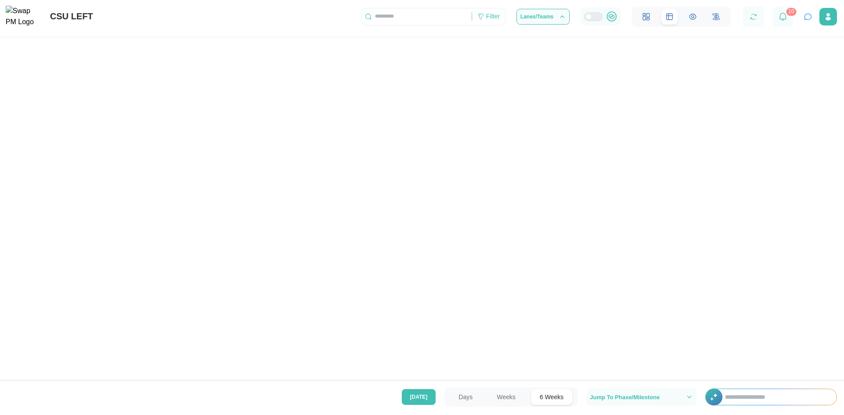
scroll to position [0, 3312]
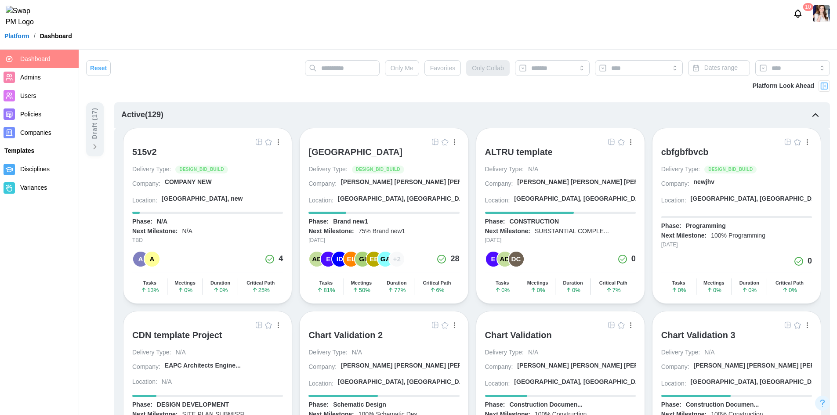
click at [385, 154] on div "[GEOGRAPHIC_DATA]" at bounding box center [356, 152] width 94 height 11
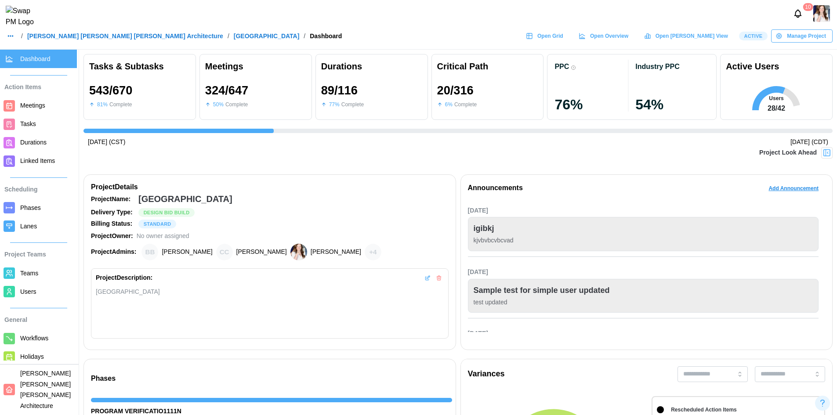
scroll to position [0, 8700]
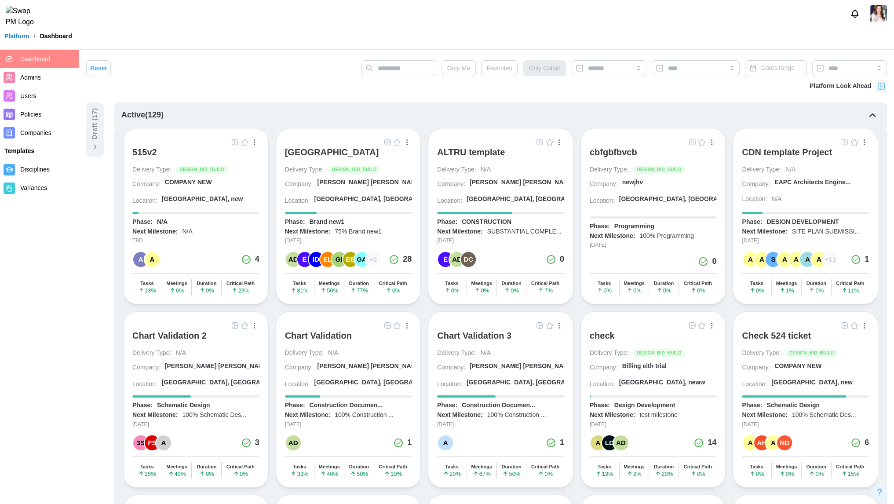
click at [387, 142] on img "button" at bounding box center [387, 141] width 7 height 7
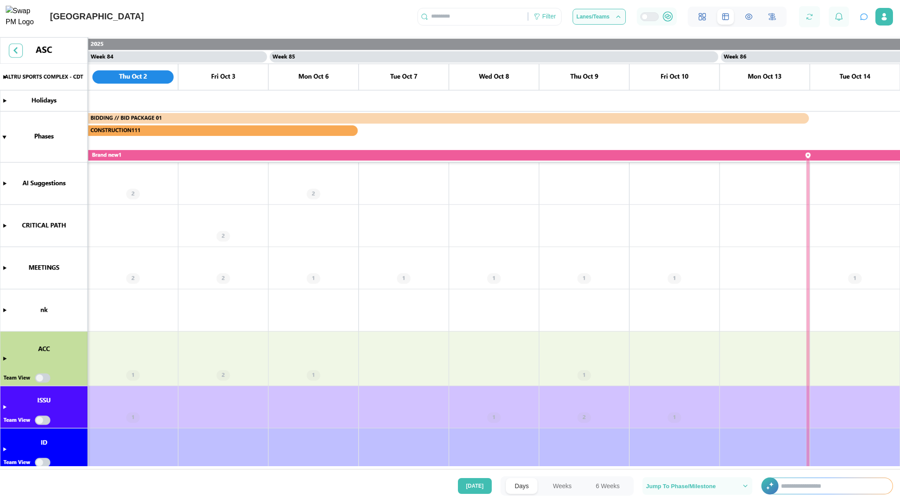
scroll to position [0, 37732]
click at [865, 20] on icon "button" at bounding box center [864, 16] width 9 height 9
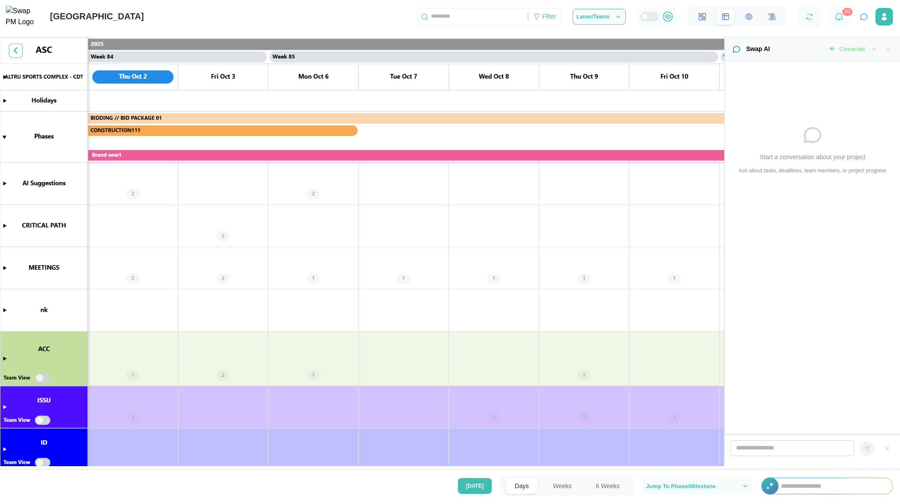
click at [791, 488] on input "text" at bounding box center [832, 486] width 120 height 16
click at [863, 18] on icon "button" at bounding box center [864, 16] width 9 height 9
